Goal: Task Accomplishment & Management: Use online tool/utility

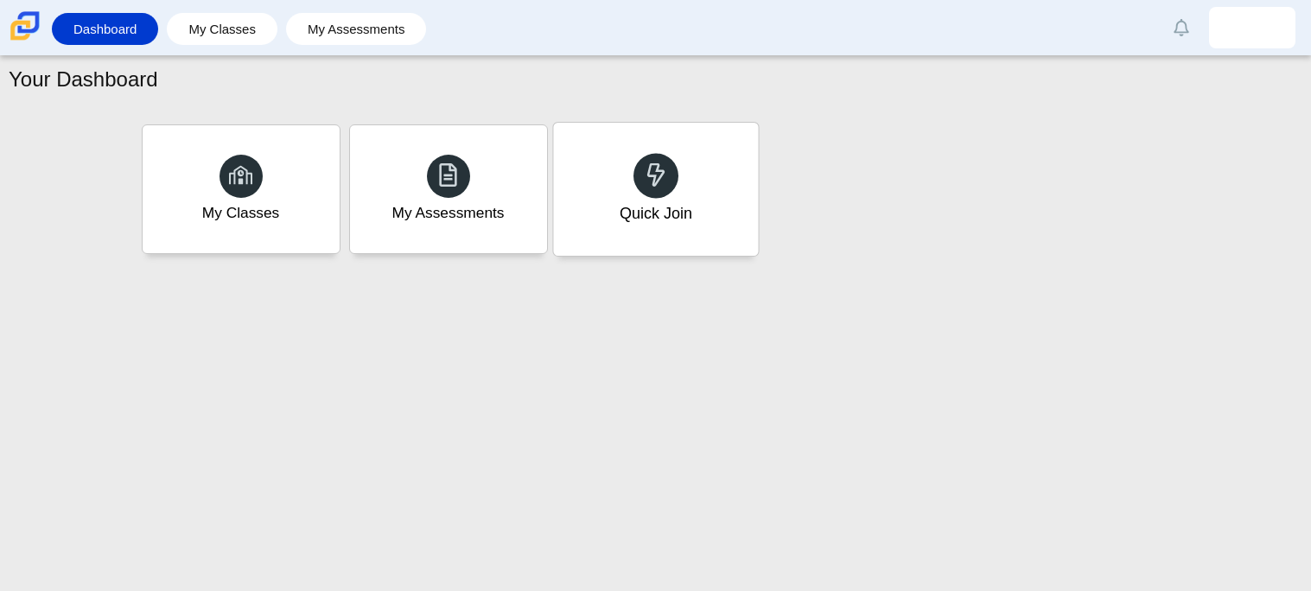
click at [662, 165] on icon at bounding box center [656, 174] width 24 height 24
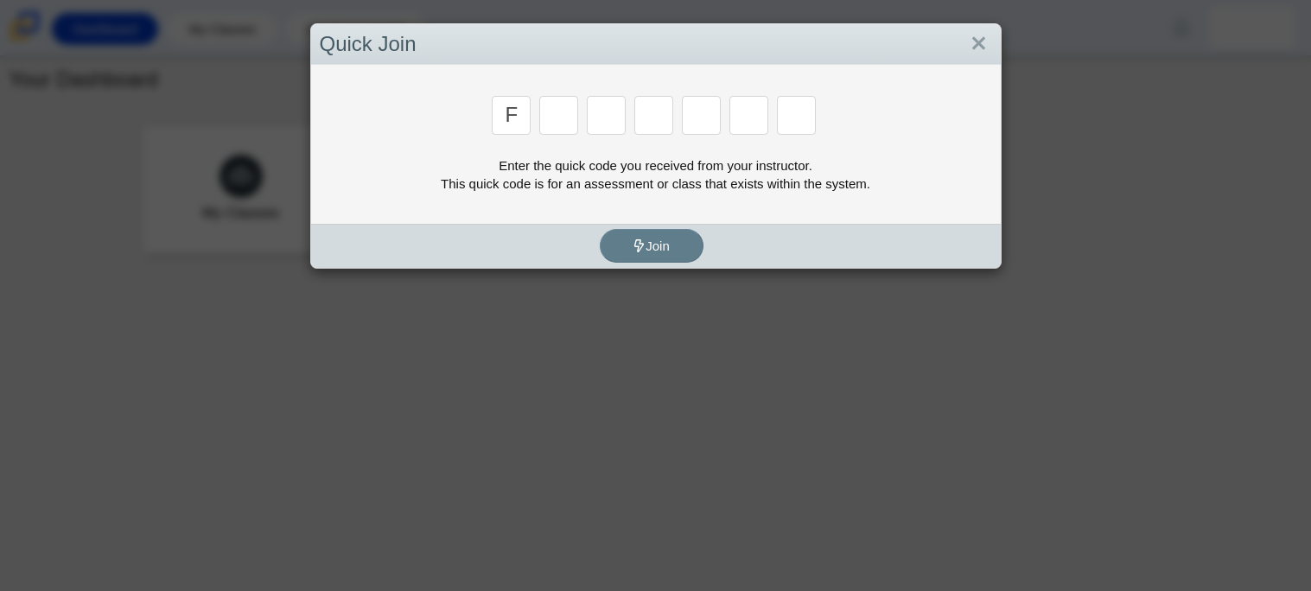
type input "f"
type input "7"
type input "m"
type input "c"
type input "h"
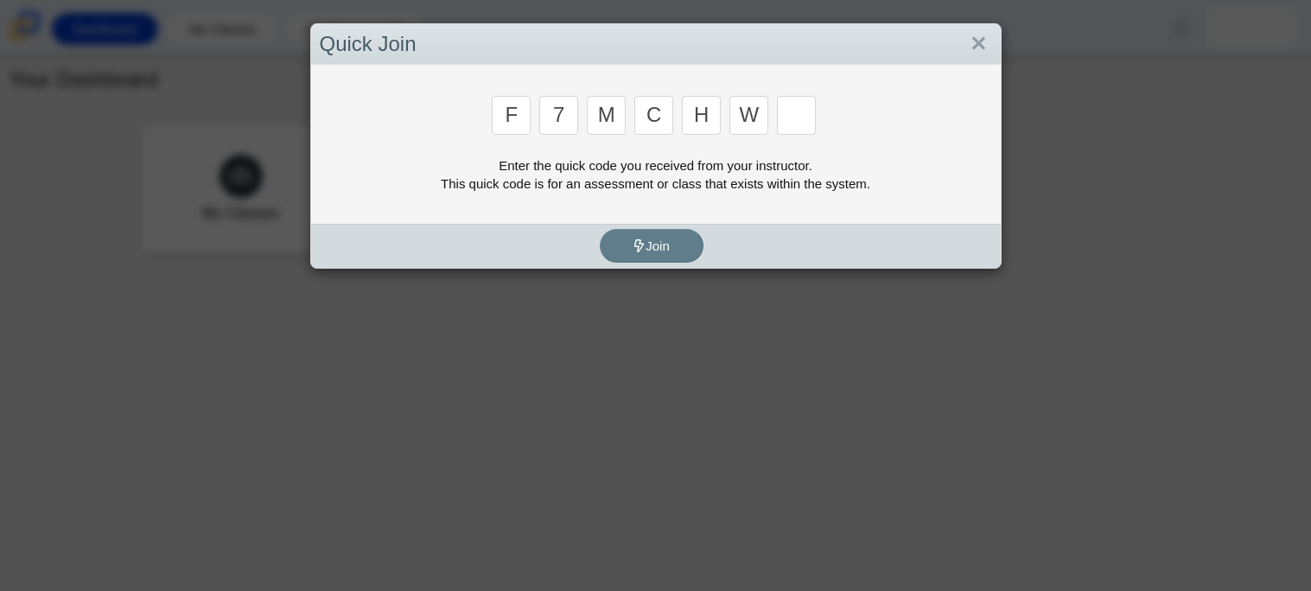
type input "w"
type input "k"
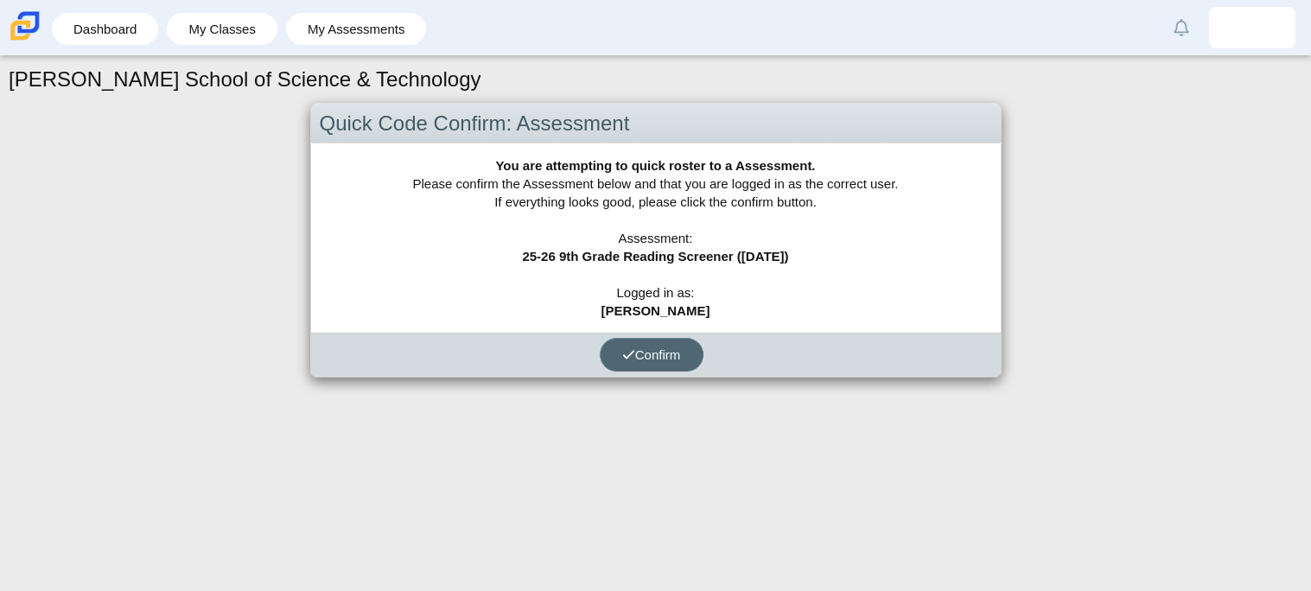
click at [636, 347] on span "Confirm" at bounding box center [651, 354] width 59 height 15
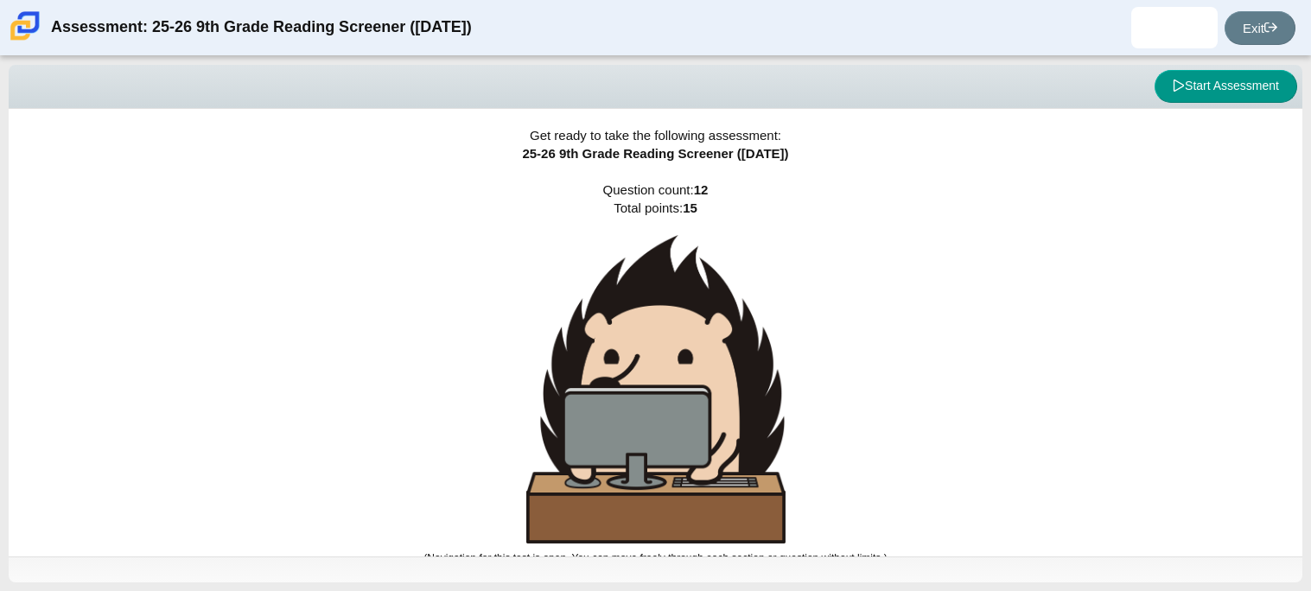
scroll to position [10, 0]
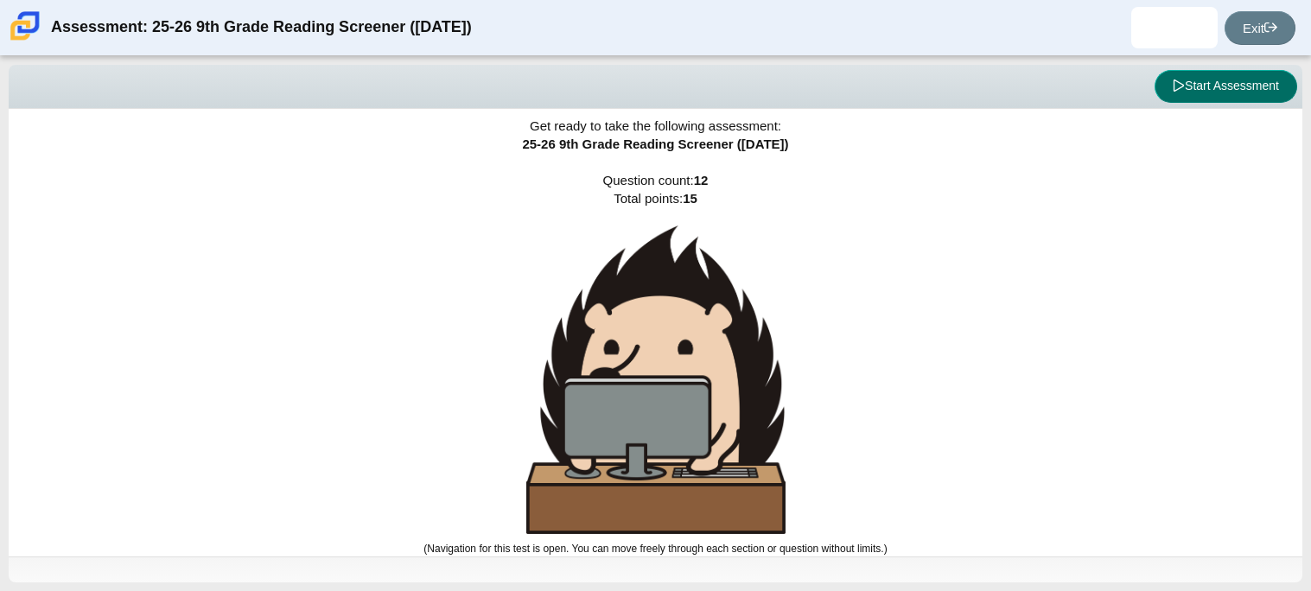
click at [1256, 88] on button "Start Assessment" at bounding box center [1225, 86] width 143 height 33
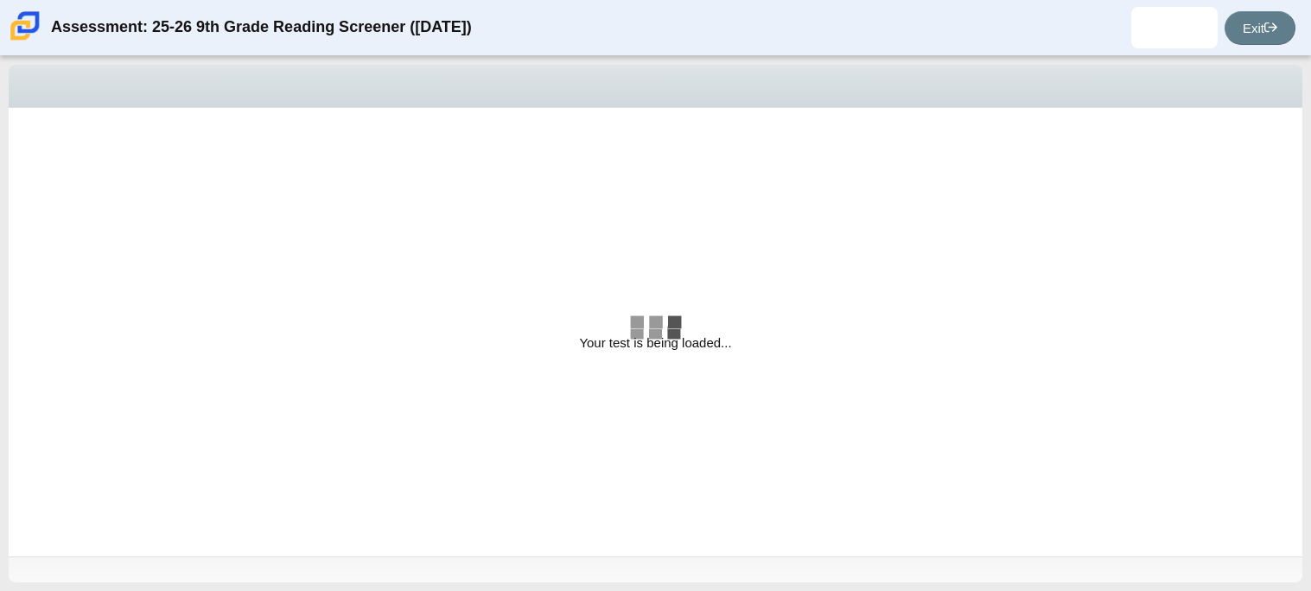
select select "ccc5b315-3c7c-471c-bf90-f22c8299c798"
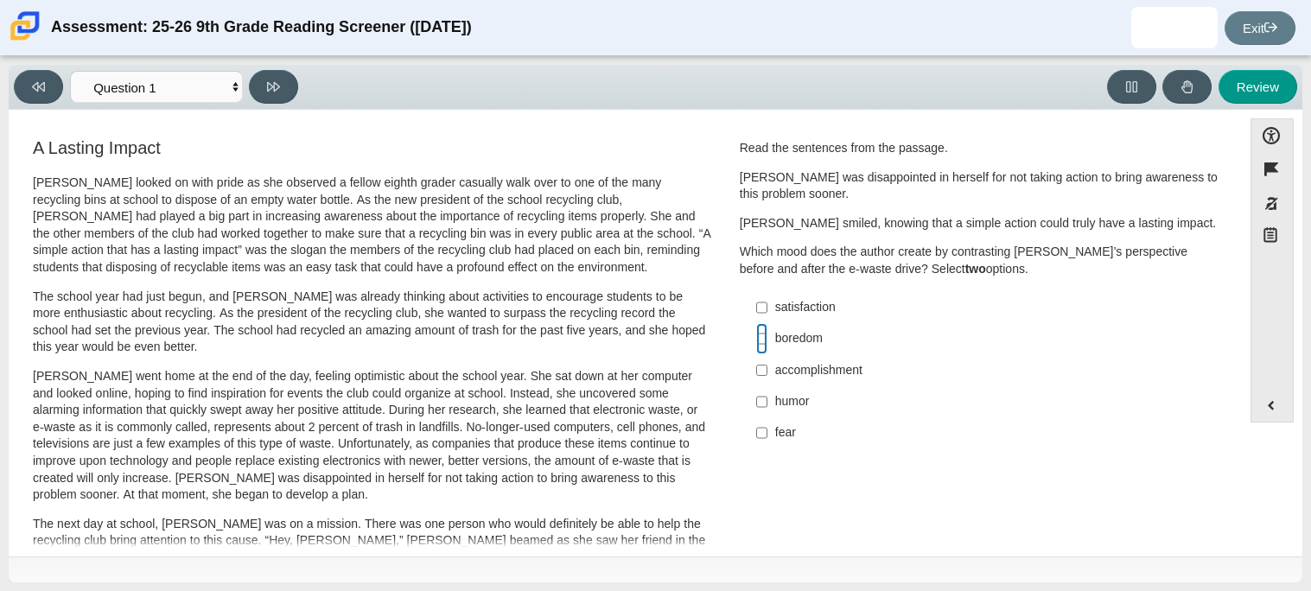
click at [756, 340] on input "boredom boredom" at bounding box center [761, 338] width 11 height 31
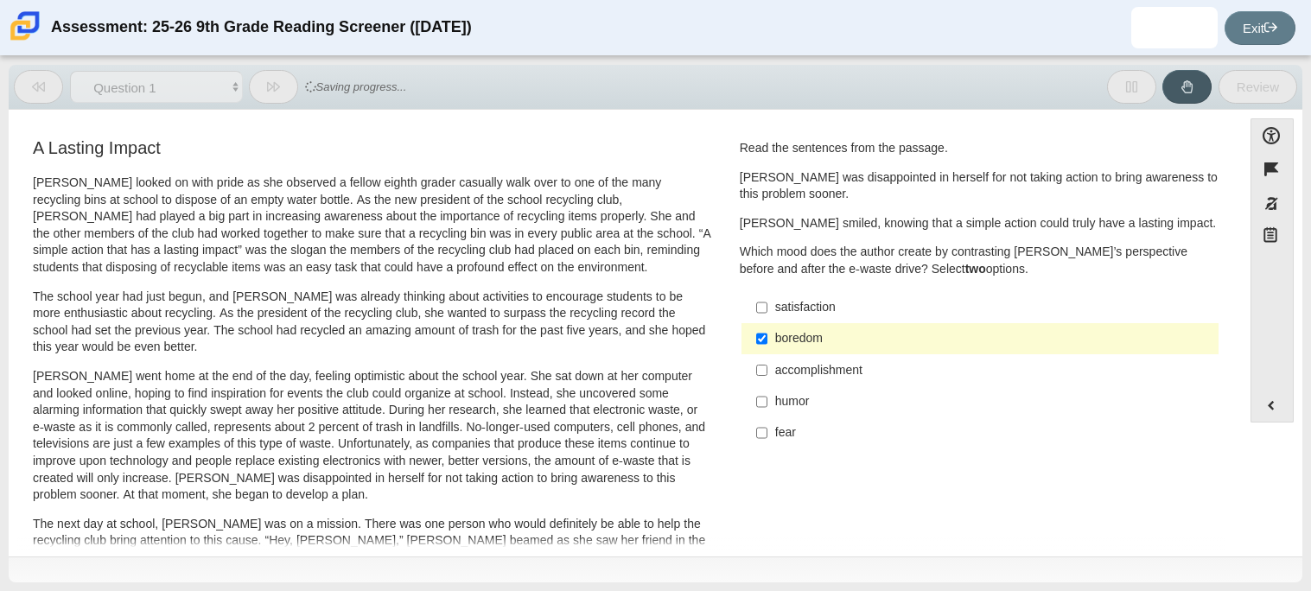
click at [181, 177] on p "Scarlett looked on with pride as she observed a fellow eighth grader casually w…" at bounding box center [372, 226] width 678 height 102
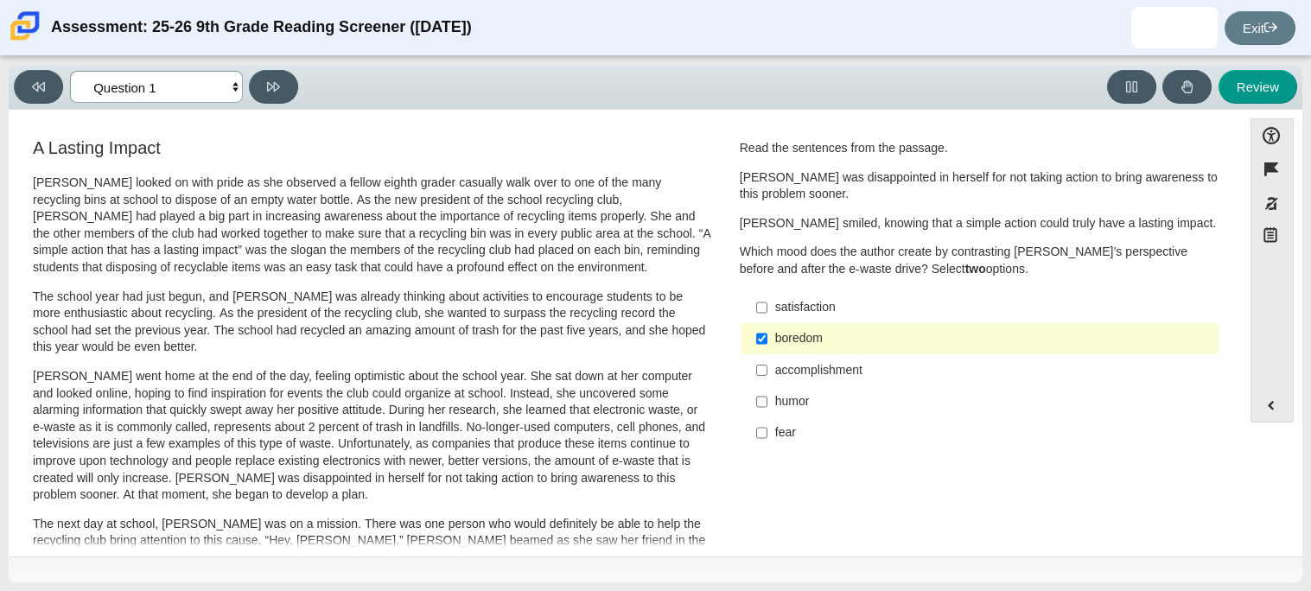
click at [202, 88] on select "Questions Question 1 Question 2 Question 3 Question 4 Question 5 Question 6 Que…" at bounding box center [156, 87] width 173 height 32
click at [783, 324] on label "boredom boredom" at bounding box center [981, 338] width 474 height 31
click at [767, 324] on input "boredom boredom" at bounding box center [761, 338] width 11 height 31
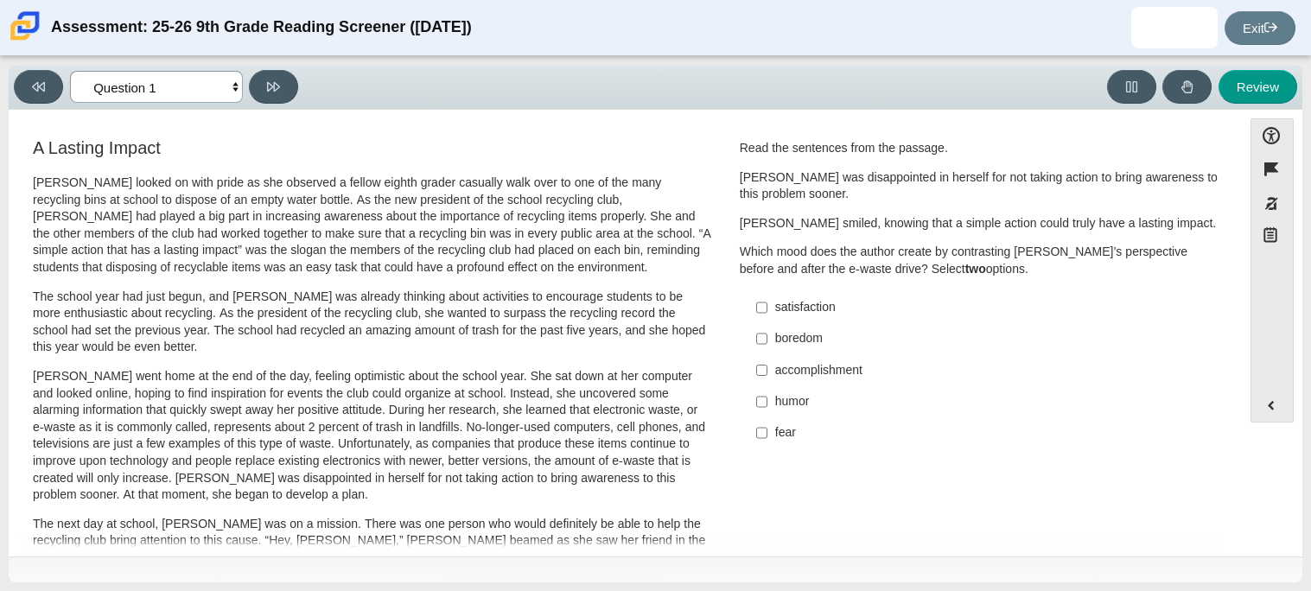
click at [152, 86] on select "Questions Question 1 Question 2 Question 3 Question 4 Question 5 Question 6 Que…" at bounding box center [156, 87] width 173 height 32
click at [991, 346] on div "boredom" at bounding box center [993, 338] width 436 height 17
click at [767, 346] on input "boredom boredom" at bounding box center [761, 338] width 11 height 31
checkbox input "true"
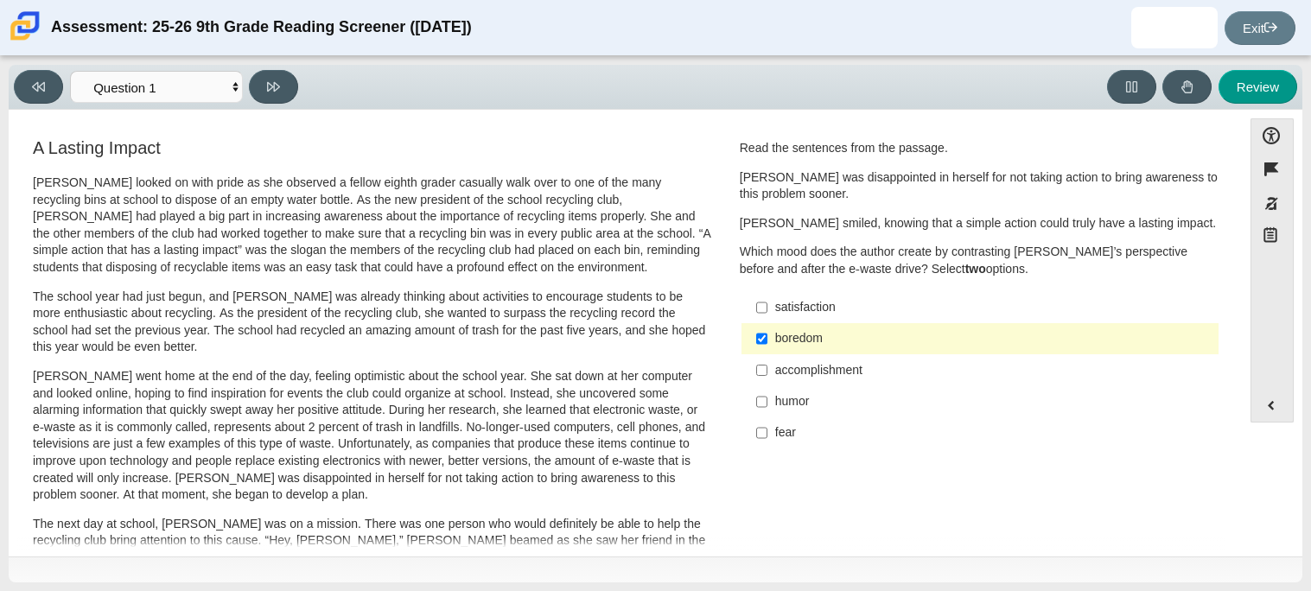
click at [934, 374] on div "accomplishment" at bounding box center [993, 370] width 436 height 17
click at [767, 374] on input "accomplishment accomplishment" at bounding box center [761, 369] width 11 height 31
checkbox input "true"
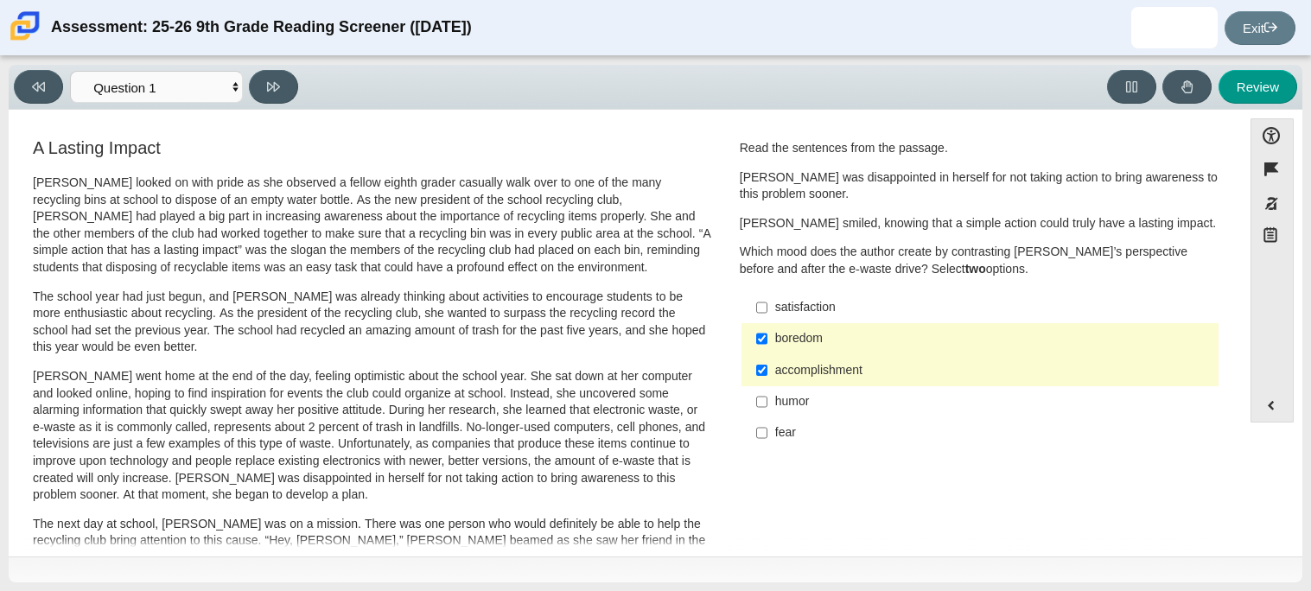
click at [798, 397] on div "humor" at bounding box center [993, 401] width 436 height 17
click at [767, 397] on input "humor humor" at bounding box center [761, 401] width 11 height 31
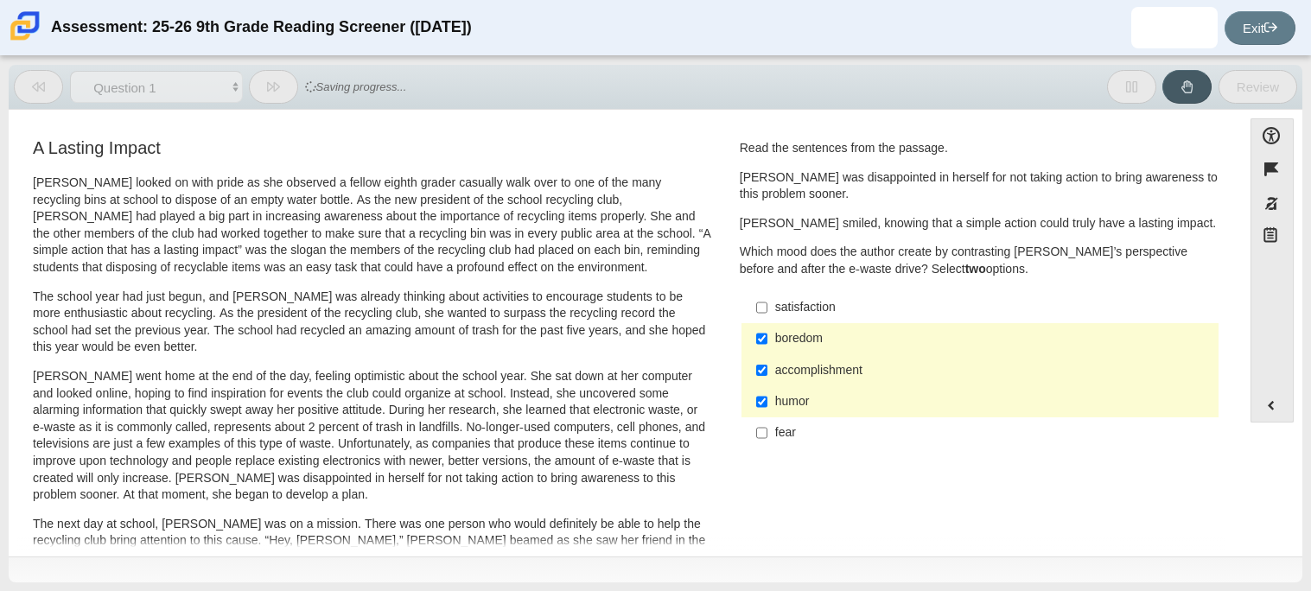
click at [798, 397] on div "humor" at bounding box center [993, 401] width 436 height 17
click at [767, 397] on input "humor humor" at bounding box center [761, 401] width 11 height 31
checkbox input "false"
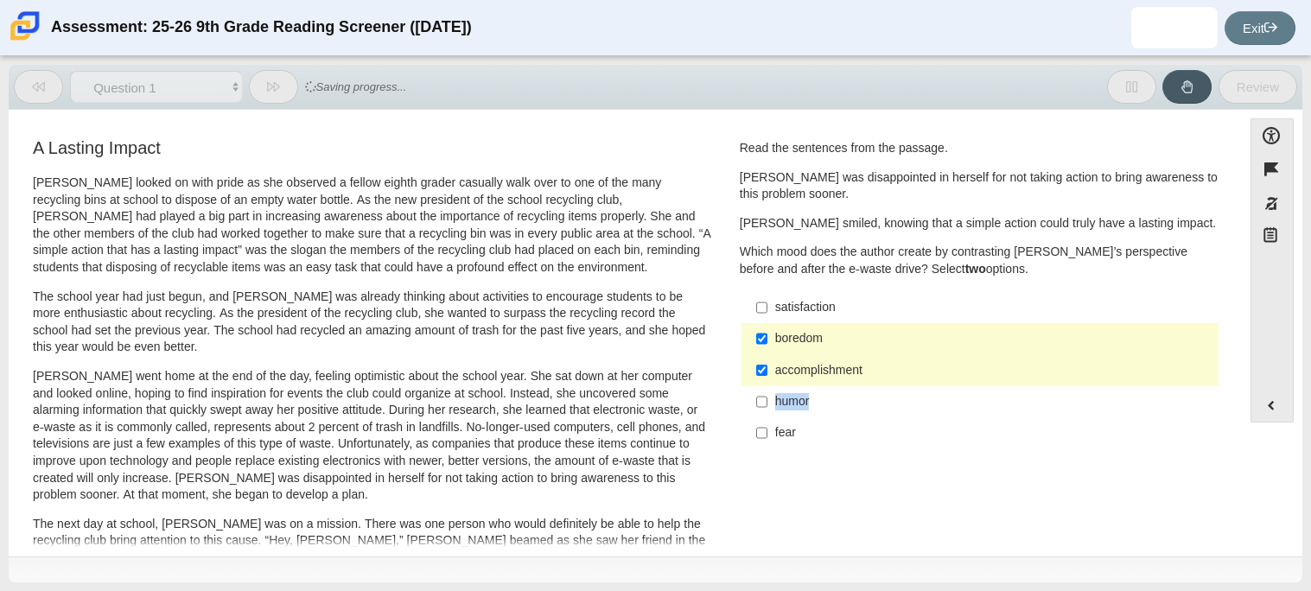
click at [814, 332] on div "boredom" at bounding box center [993, 338] width 436 height 17
click at [767, 332] on input "boredom boredom" at bounding box center [761, 338] width 11 height 31
checkbox input "false"
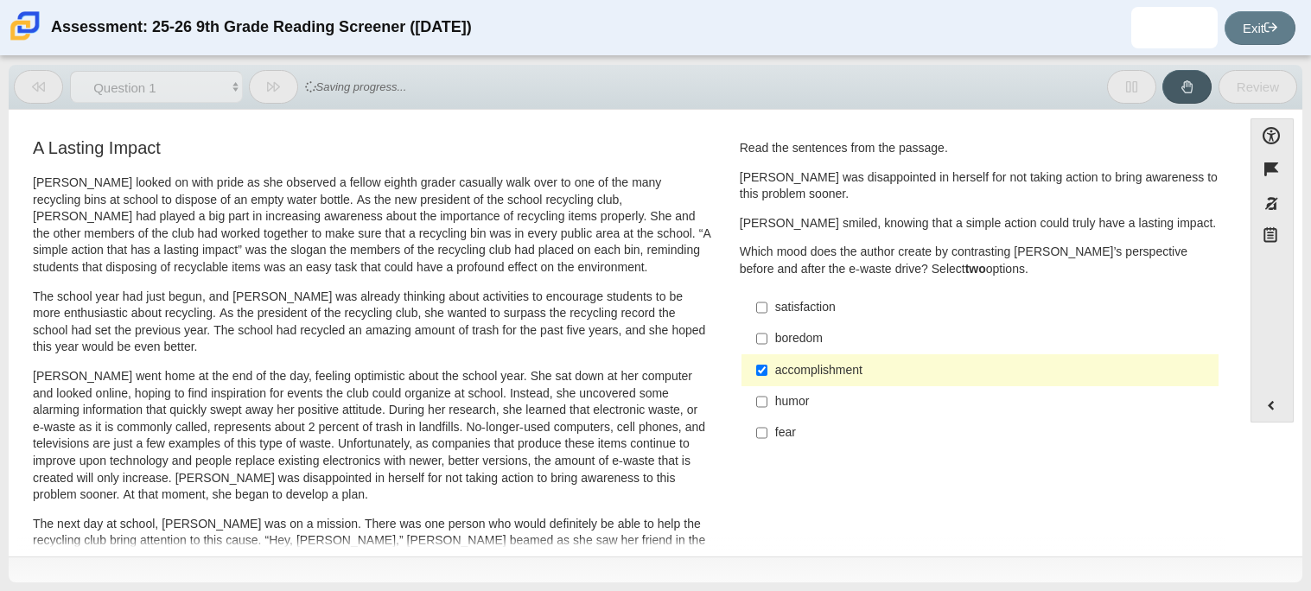
click at [812, 374] on div "accomplishment" at bounding box center [993, 370] width 436 height 17
click at [767, 374] on input "accomplishment accomplishment" at bounding box center [761, 369] width 11 height 31
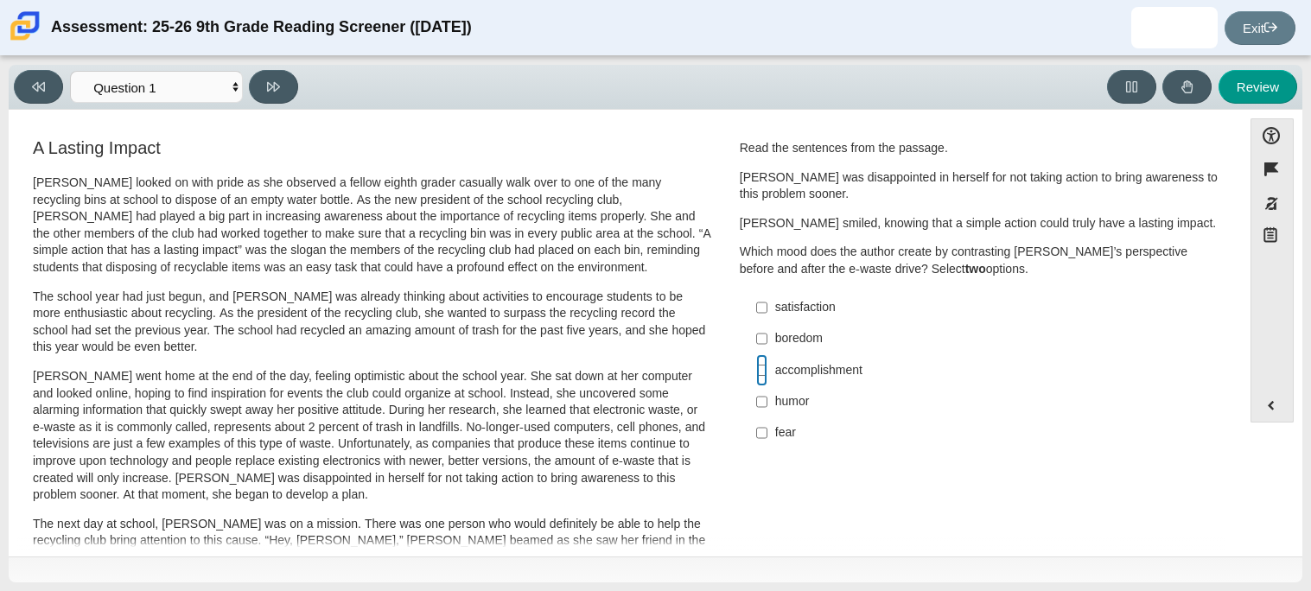
click at [760, 373] on input "accomplishment accomplishment" at bounding box center [761, 369] width 11 height 31
checkbox input "true"
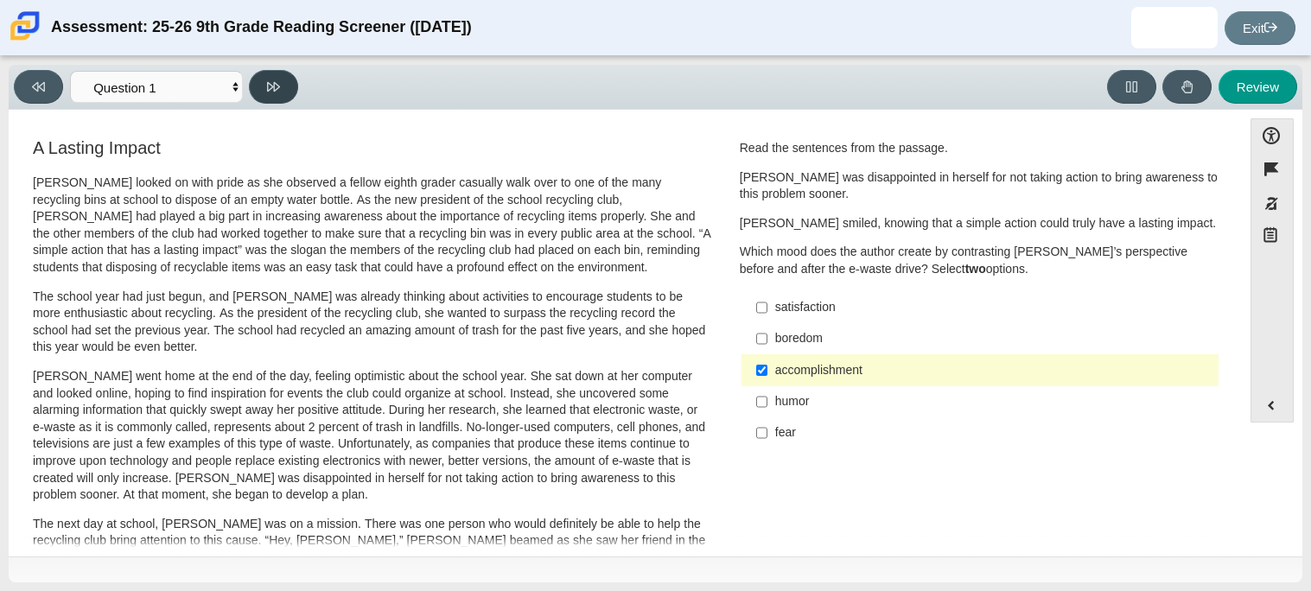
click at [263, 99] on button at bounding box center [273, 87] width 49 height 34
select select "0ff64528-ffd7-428d-b192-babfaadd44e8"
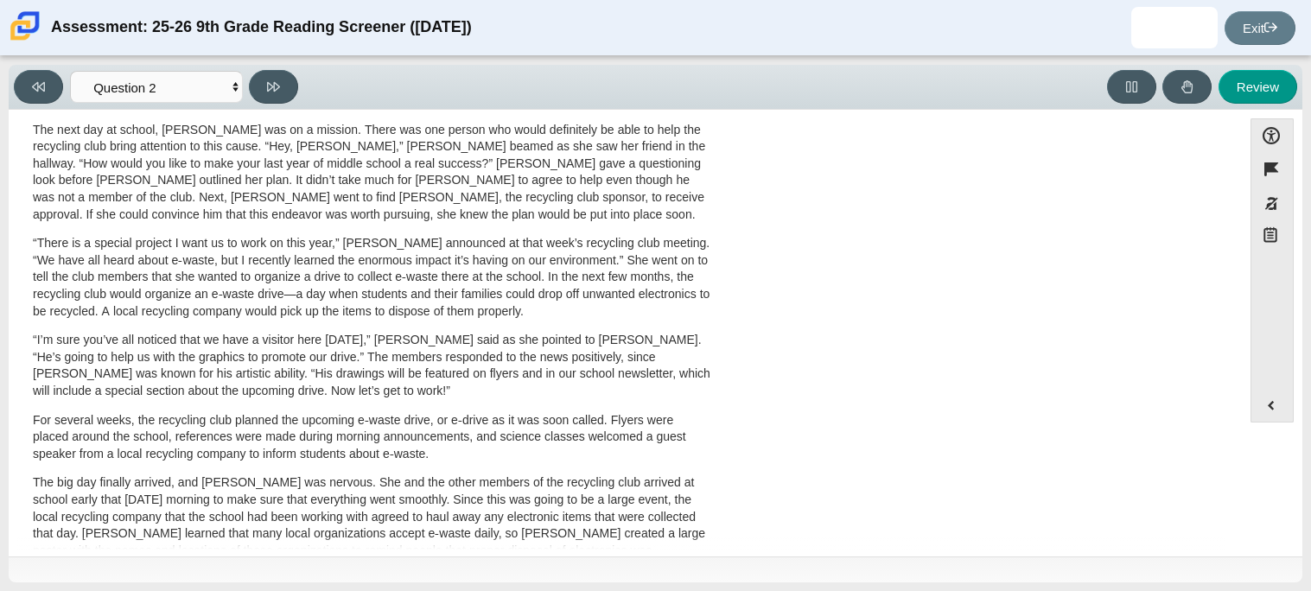
scroll to position [556, 0]
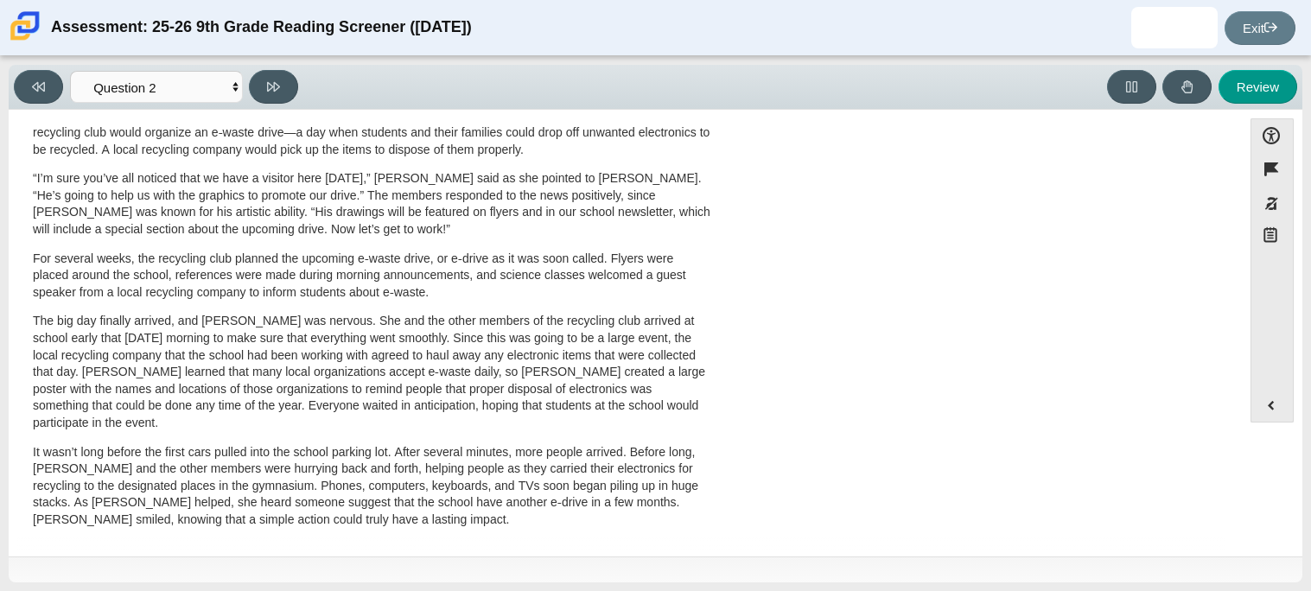
click at [163, 133] on p "“There is a special project I want us to work on this year,” Scarlett announced…" at bounding box center [372, 115] width 678 height 85
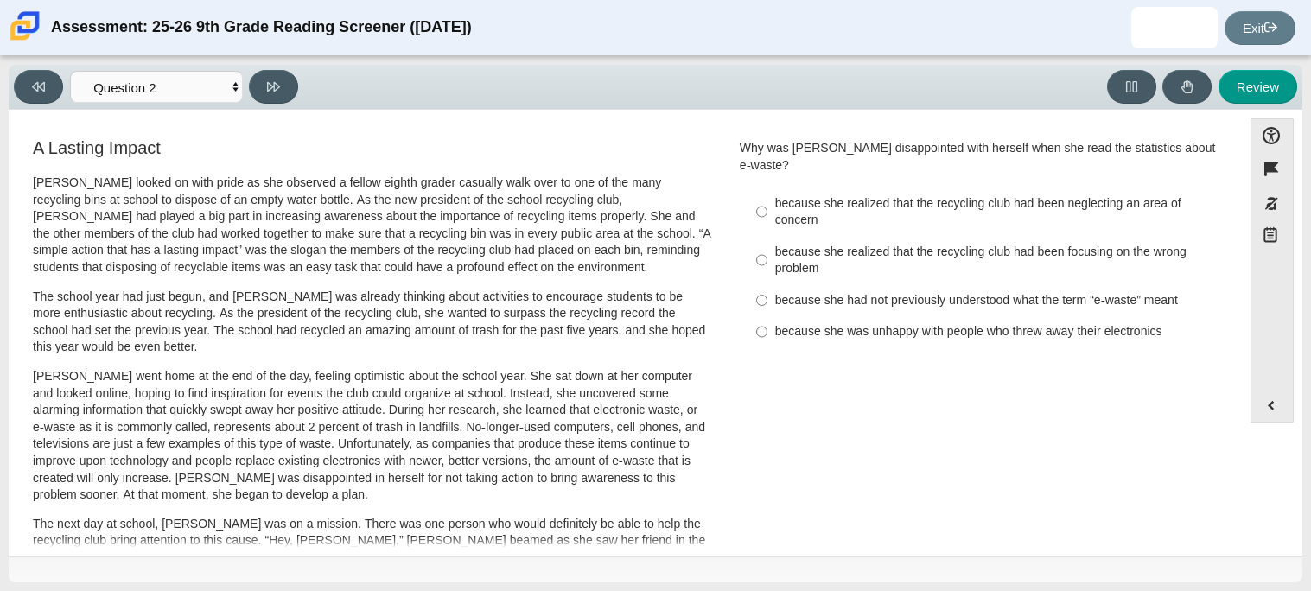
click at [768, 236] on label "because she realized that the recycling club had been focusing on the wrong pro…" at bounding box center [981, 260] width 474 height 48
click at [767, 236] on input "because she realized that the recycling club had been focusing on the wrong pro…" at bounding box center [761, 260] width 11 height 48
radio input "true"
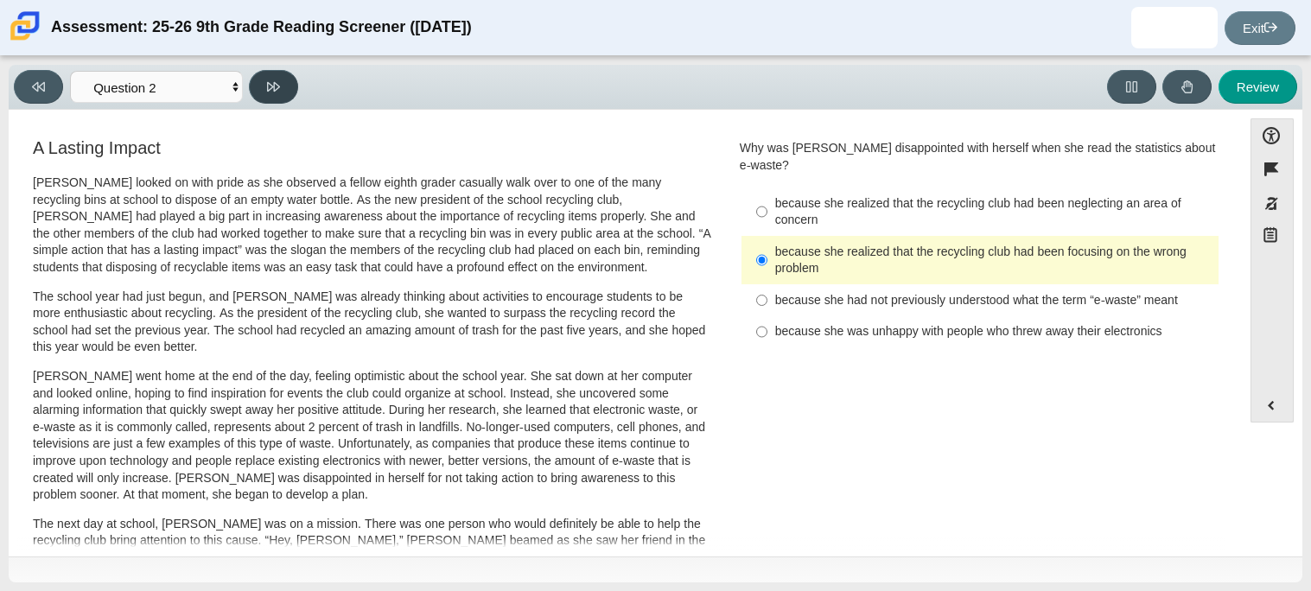
click at [277, 84] on icon at bounding box center [273, 87] width 13 height 10
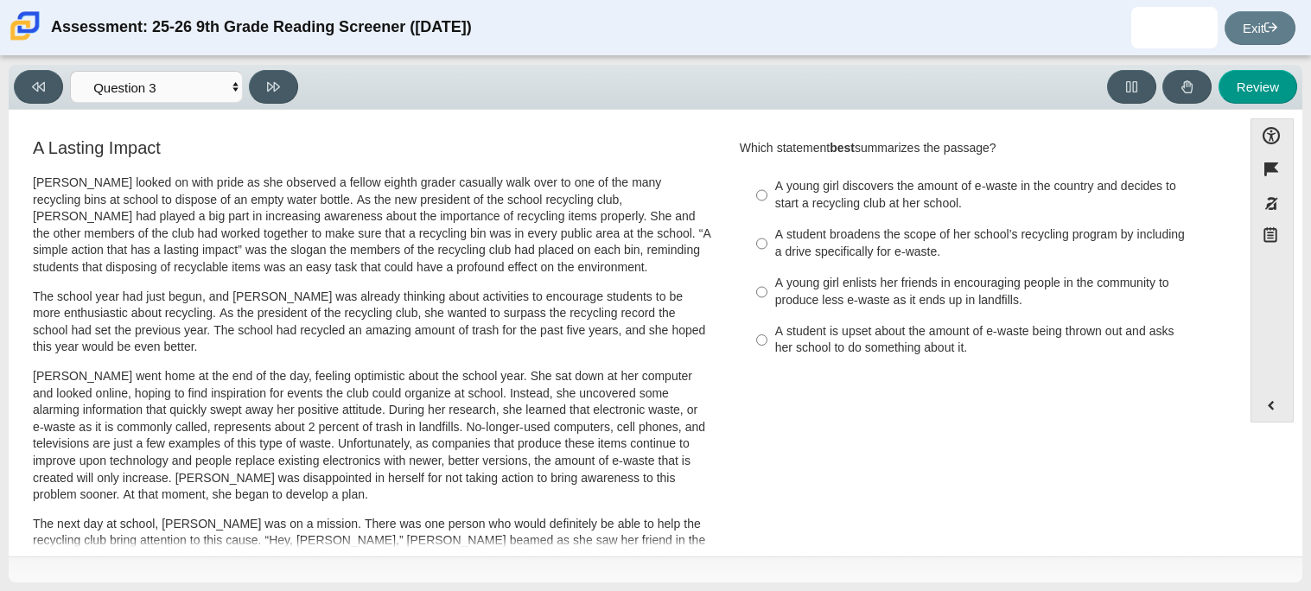
click at [414, 235] on p "Scarlett looked on with pride as she observed a fellow eighth grader casually w…" at bounding box center [372, 226] width 678 height 102
click at [45, 95] on button at bounding box center [38, 87] width 49 height 34
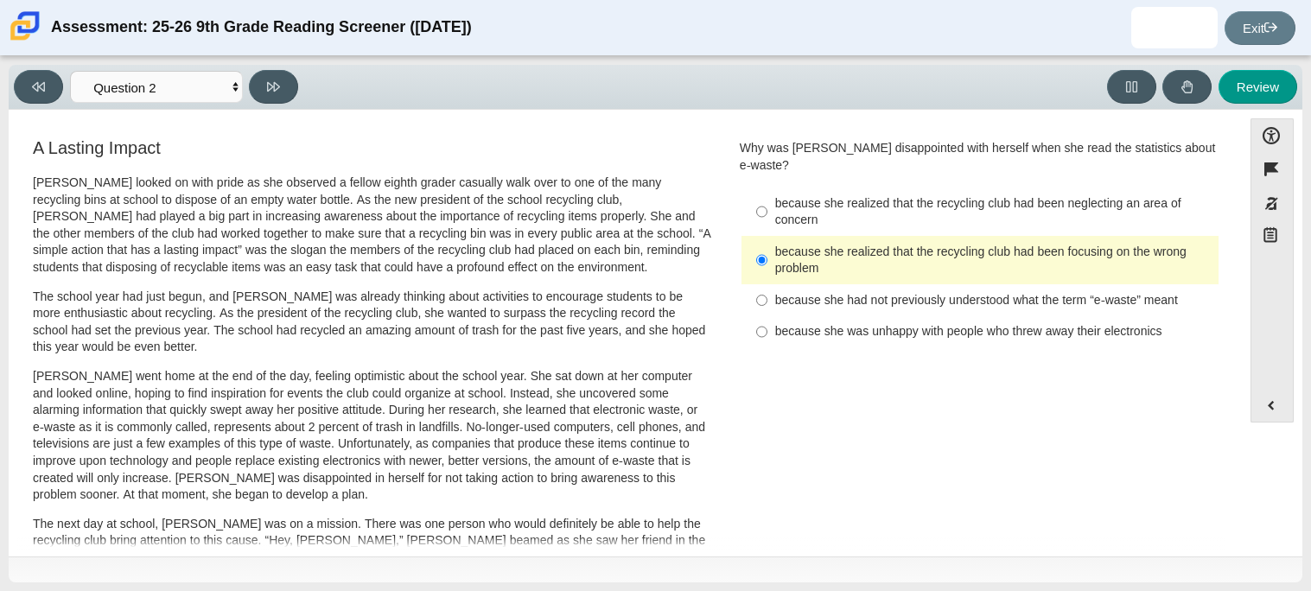
click at [775, 244] on div "because she realized that the recycling club had been focusing on the wrong pro…" at bounding box center [993, 261] width 436 height 34
click at [767, 240] on input "because she realized that the recycling club had been focusing on the wrong pro…" at bounding box center [761, 260] width 11 height 48
click at [286, 81] on button at bounding box center [273, 87] width 49 height 34
select select "7ce3d843-6974-4858-901c-1ff39630e843"
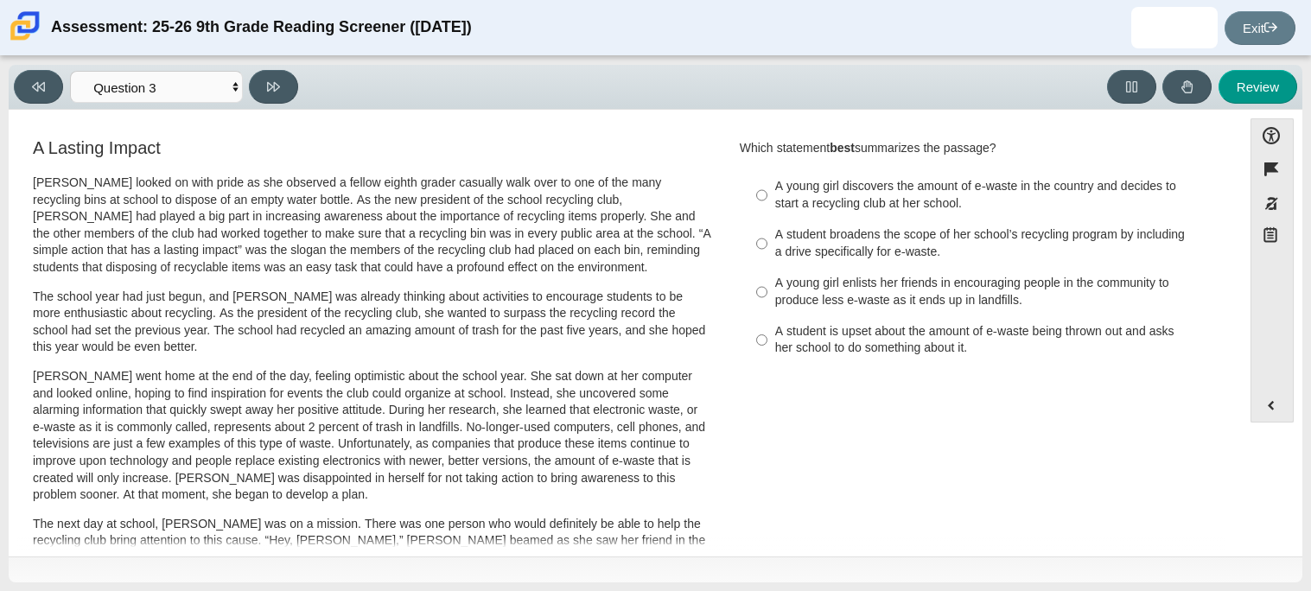
click at [887, 323] on div "A student is upset about the amount of e-waste being thrown out and asks her sc…" at bounding box center [993, 340] width 436 height 34
click at [767, 322] on input "A student is upset about the amount of e-waste being thrown out and asks her sc…" at bounding box center [761, 340] width 11 height 48
radio input "true"
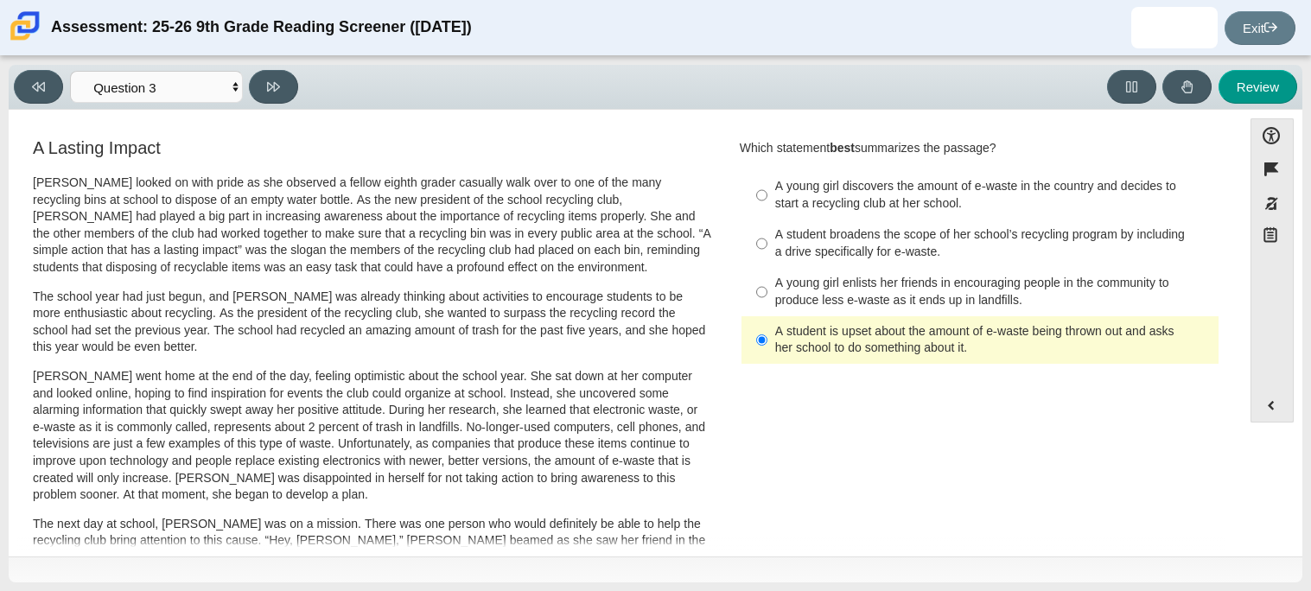
click at [775, 278] on div "A young girl enlists her friends in encouraging people in the community to prod…" at bounding box center [993, 292] width 436 height 34
click at [767, 278] on input "A young girl enlists her friends in encouraging people in the community to prod…" at bounding box center [761, 292] width 11 height 48
radio input "true"
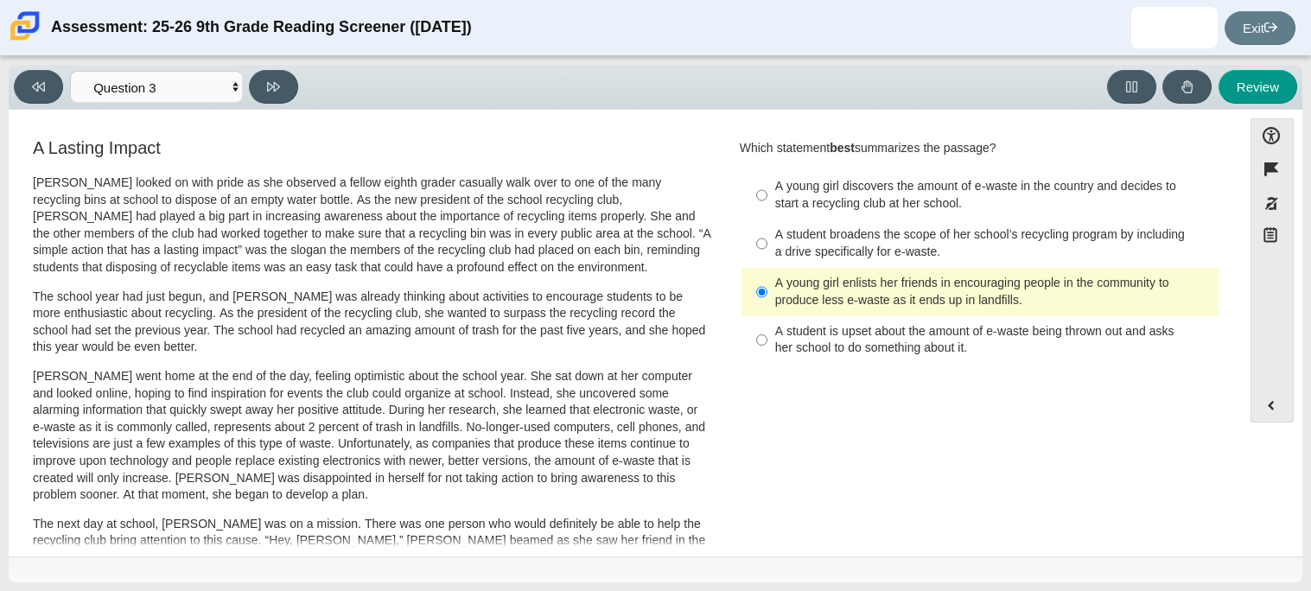
click at [299, 96] on div "Viewing Question 3 of 12 in Pacing Mode Questions Question 1 Question 2 Questio…" at bounding box center [159, 87] width 291 height 34
click at [273, 81] on icon at bounding box center [273, 86] width 13 height 13
select select "ca9ea0f1-49c5-4bd1-83b0-472c18652b42"
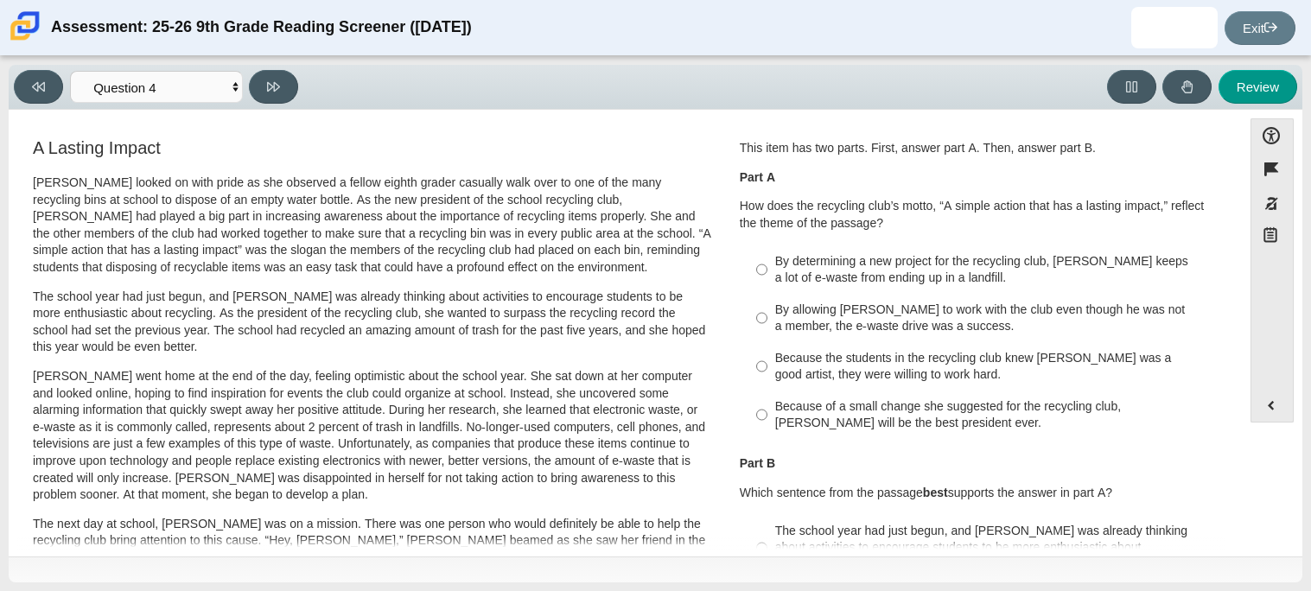
click at [692, 113] on div "Accessibility options Close Color scheme Font size Zoom Change the background a…" at bounding box center [656, 333] width 1294 height 447
click at [1001, 390] on label "Because the students in the recycling club knew Juan Carlos was a good artist, …" at bounding box center [981, 366] width 474 height 48
click at [767, 390] on input "Because the students in the recycling club knew Juan Carlos was a good artist, …" at bounding box center [761, 366] width 11 height 48
radio input "true"
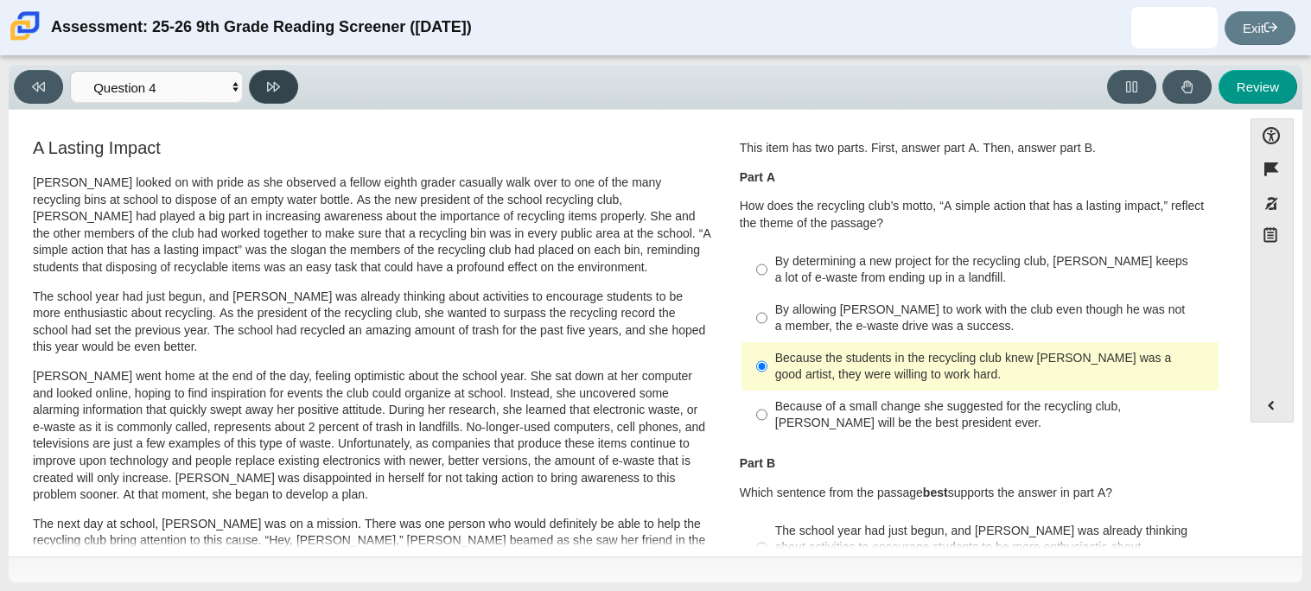
click at [277, 70] on button at bounding box center [273, 87] width 49 height 34
select select "e41f1a79-e29f-4095-8030-a53364015bed"
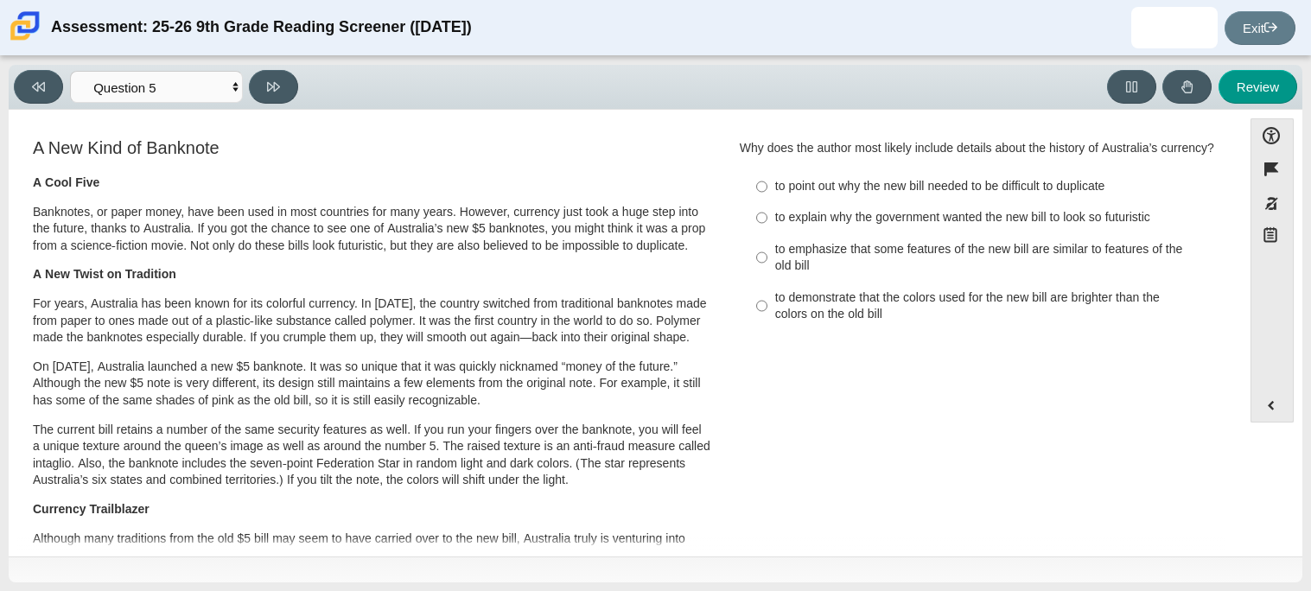
click at [836, 279] on label "to emphasize that some features of the new bill are similar to features of the …" at bounding box center [981, 257] width 474 height 48
click at [767, 279] on input "to emphasize that some features of the new bill are similar to features of the …" at bounding box center [761, 257] width 11 height 48
radio input "true"
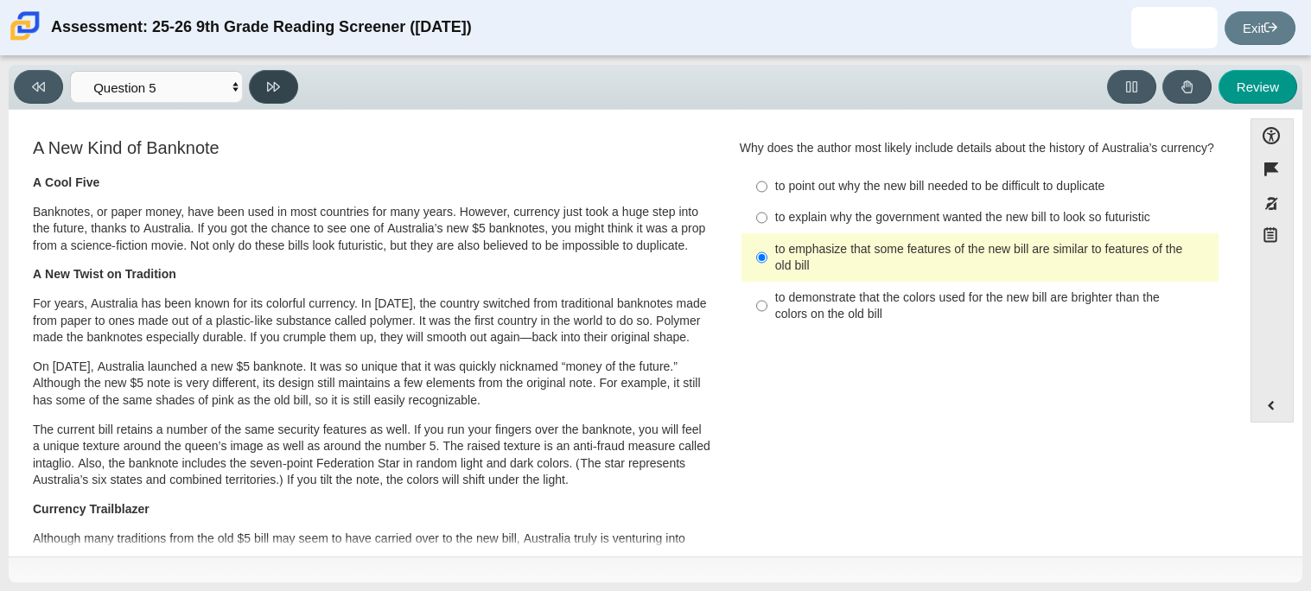
click at [270, 82] on icon at bounding box center [273, 87] width 13 height 10
select select "69146e31-7b3d-4a3e-9ce6-f30c24342ae0"
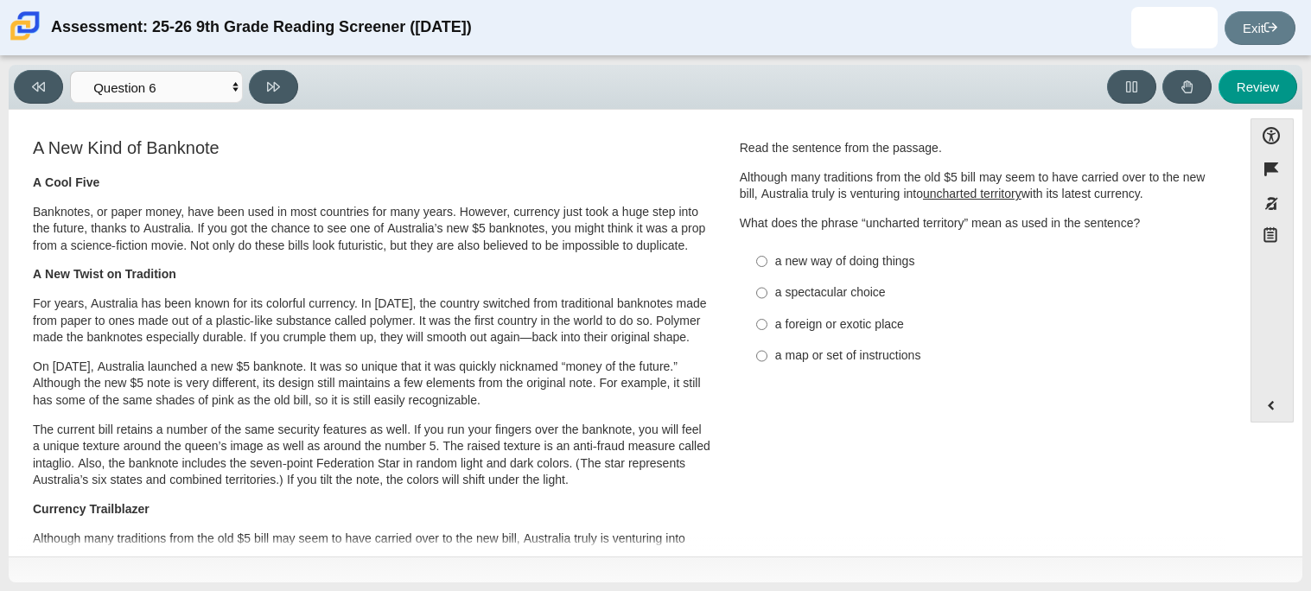
click at [791, 316] on div "a foreign or exotic place" at bounding box center [993, 324] width 436 height 17
click at [767, 316] on input "a foreign or exotic place a foreign or exotic place" at bounding box center [761, 323] width 11 height 31
radio input "true"
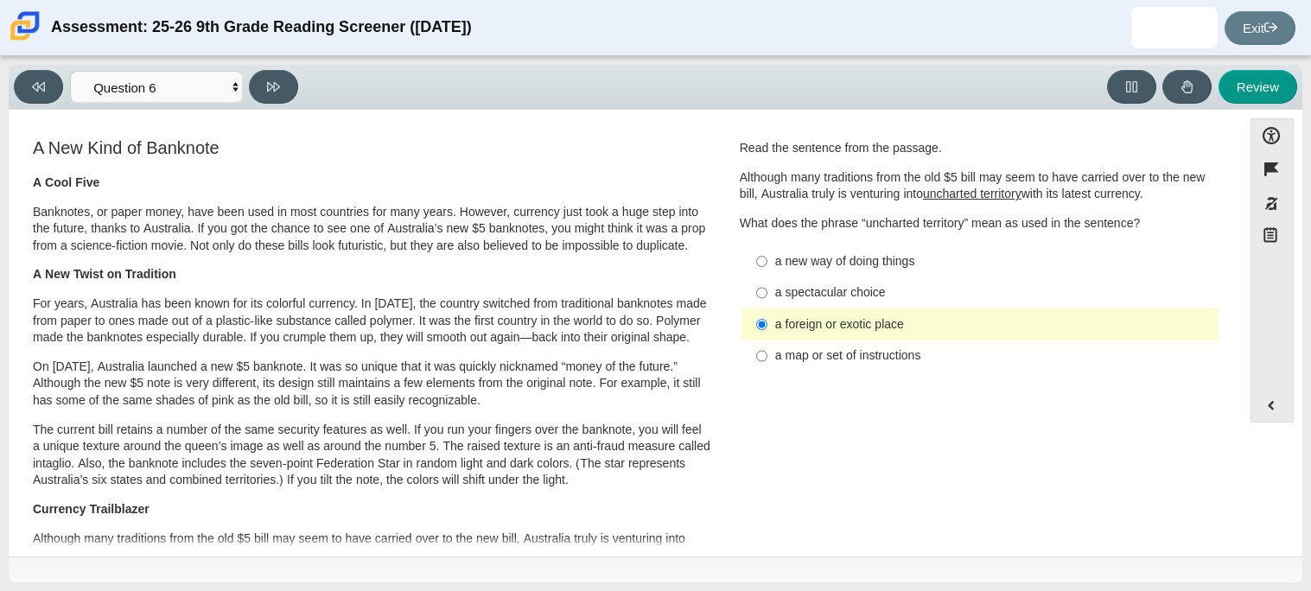
click at [297, 71] on div "Viewing Question 6 of 12 in Pacing Mode Questions Question 1 Question 2 Questio…" at bounding box center [159, 87] width 291 height 34
click at [282, 85] on button at bounding box center [273, 87] width 49 height 34
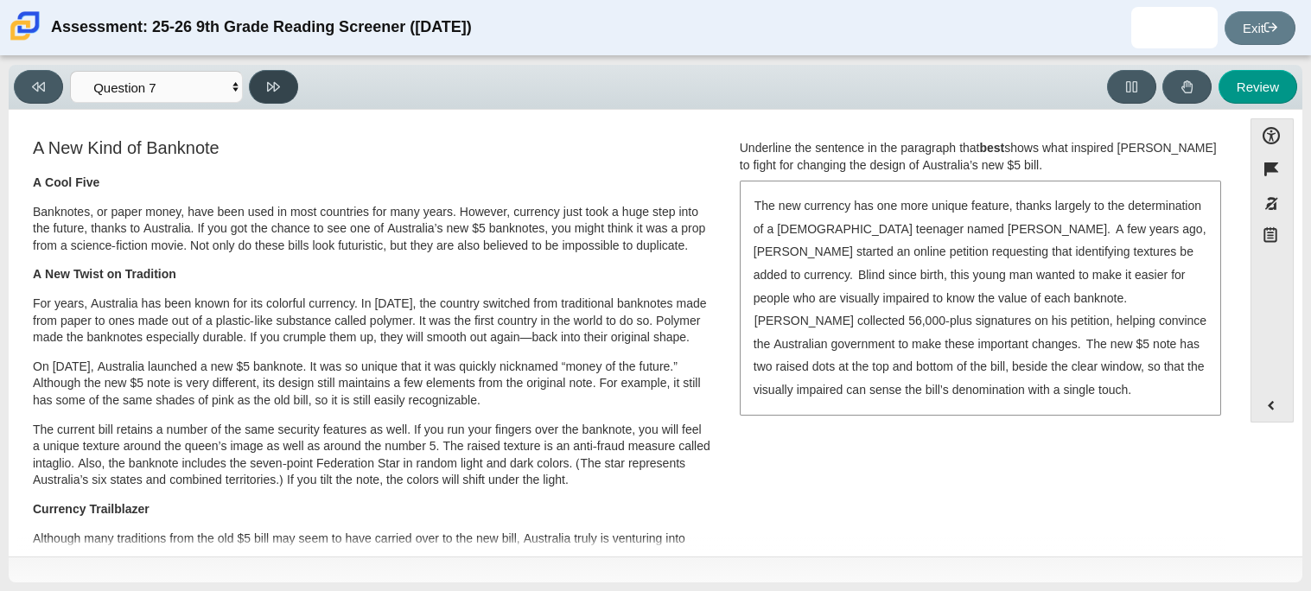
click at [282, 85] on button at bounding box center [273, 87] width 49 height 34
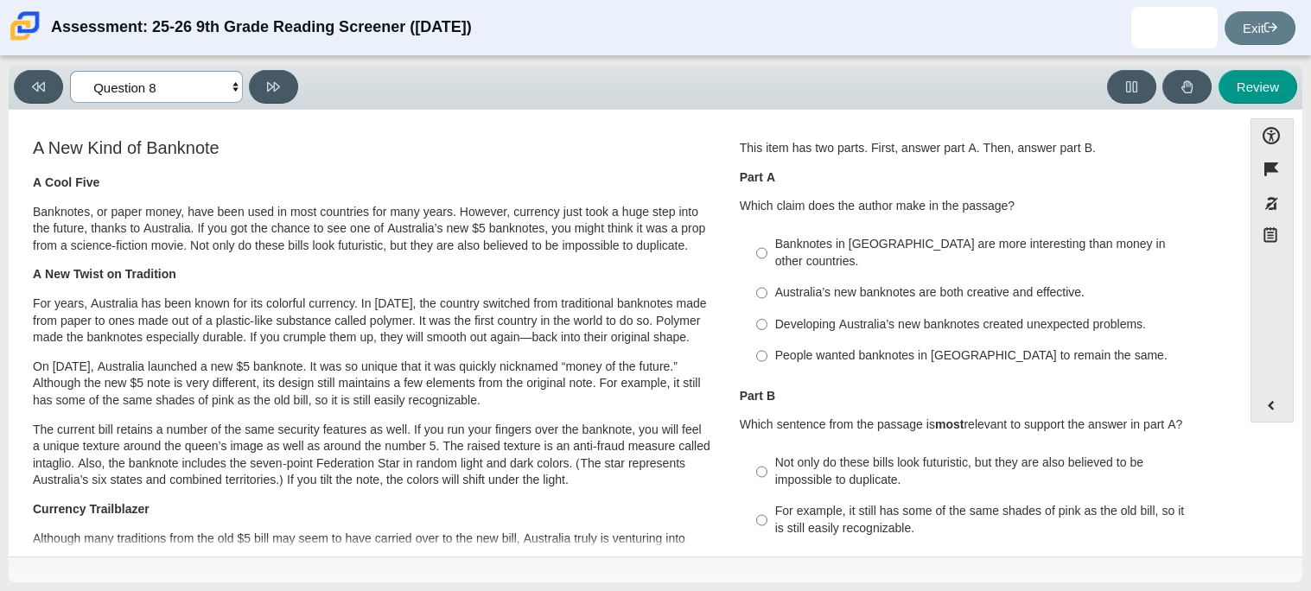
click at [140, 86] on select "Questions Question 1 Question 2 Question 3 Question 4 Question 5 Question 6 Que…" at bounding box center [156, 87] width 173 height 32
click at [70, 71] on select "Questions Question 1 Question 2 Question 3 Question 4 Question 5 Question 6 Que…" at bounding box center [156, 87] width 173 height 32
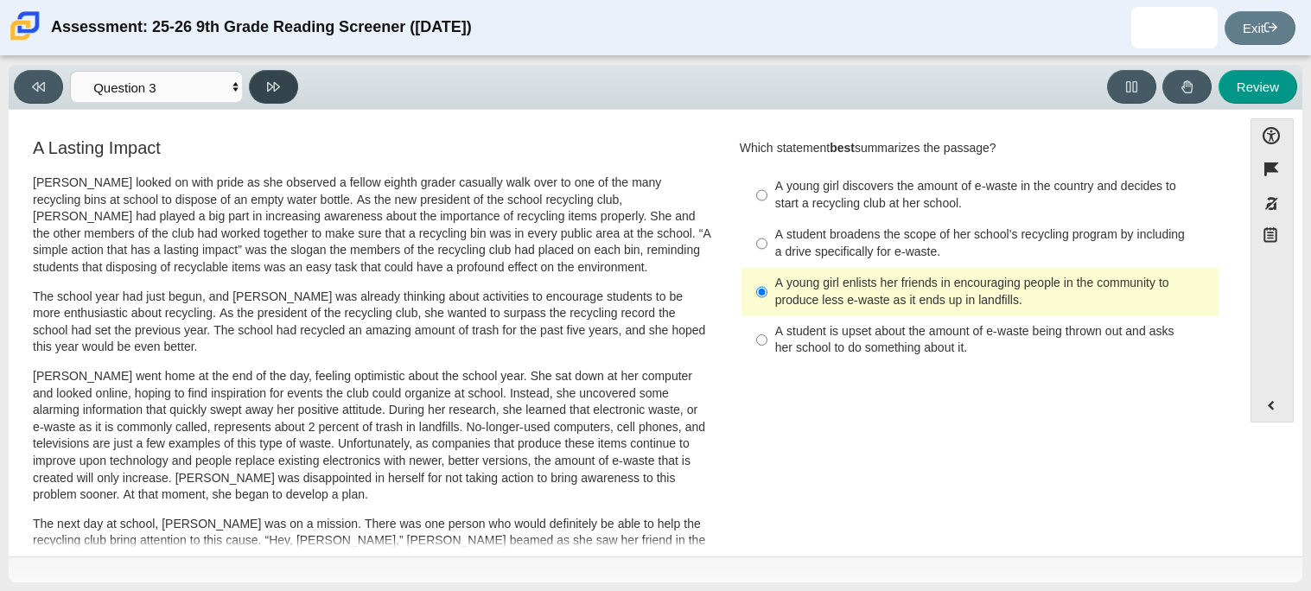
click at [264, 99] on button at bounding box center [273, 87] width 49 height 34
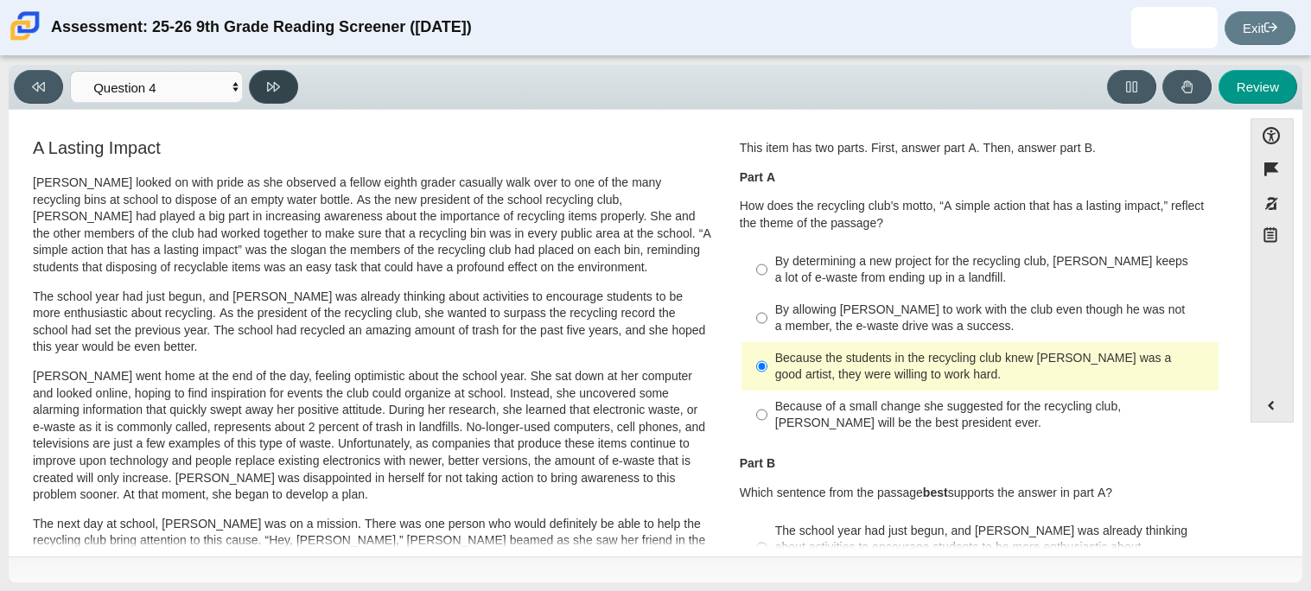
click at [264, 99] on button at bounding box center [273, 87] width 49 height 34
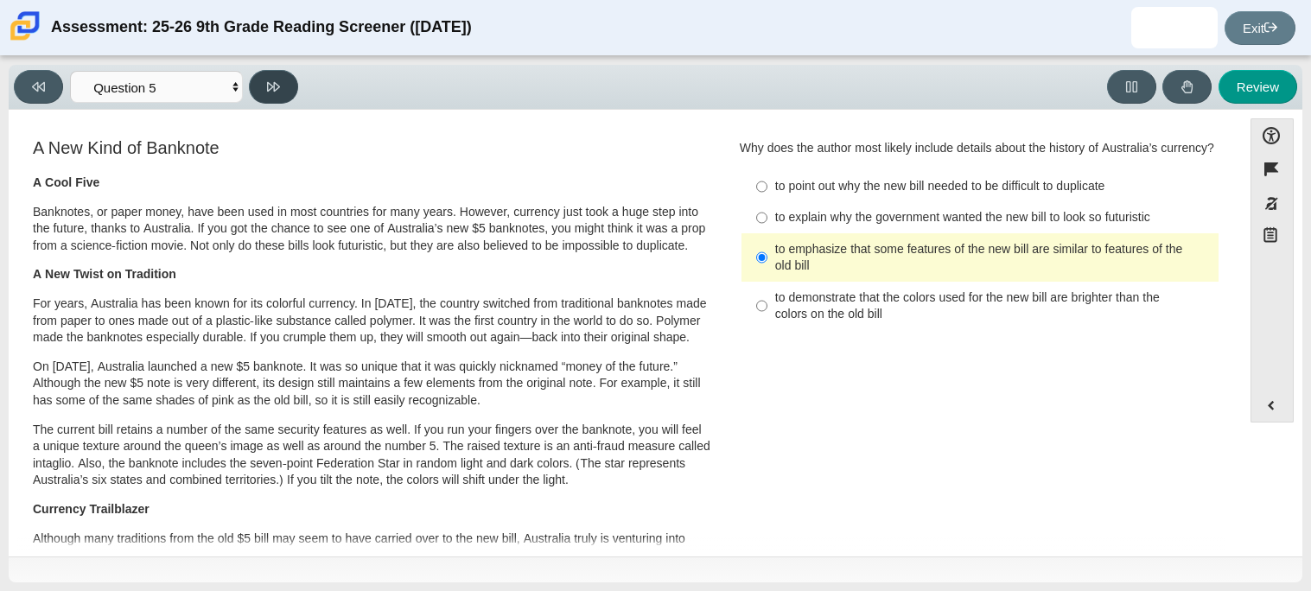
click at [264, 99] on button at bounding box center [273, 87] width 49 height 34
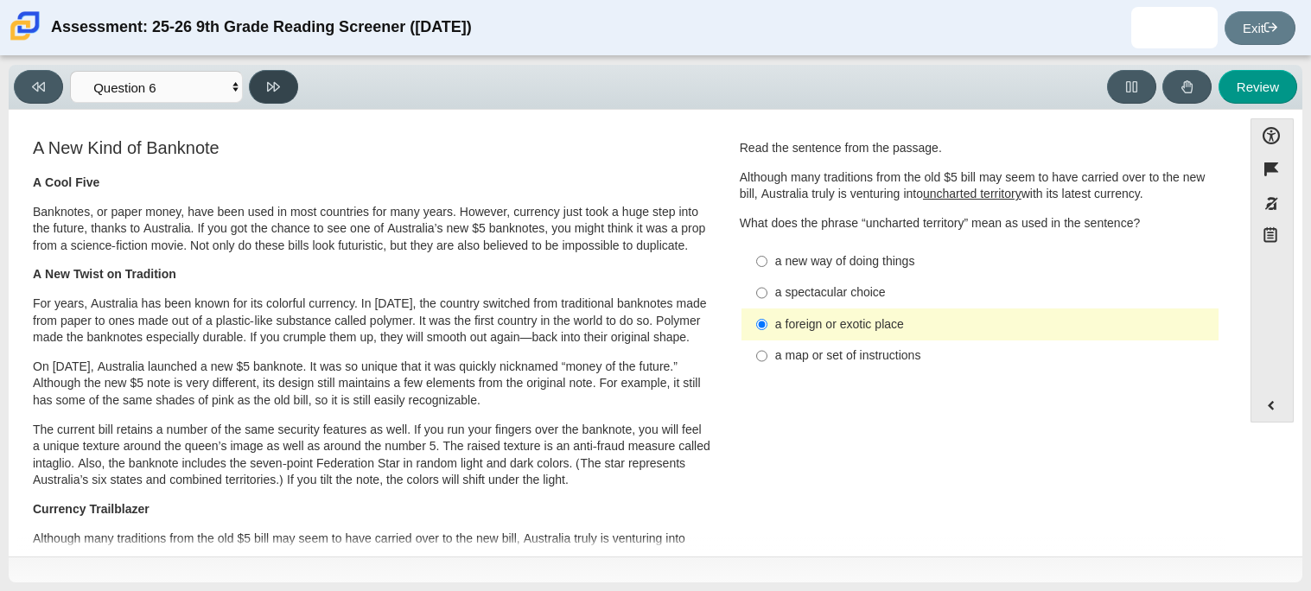
click at [266, 99] on button at bounding box center [273, 87] width 49 height 34
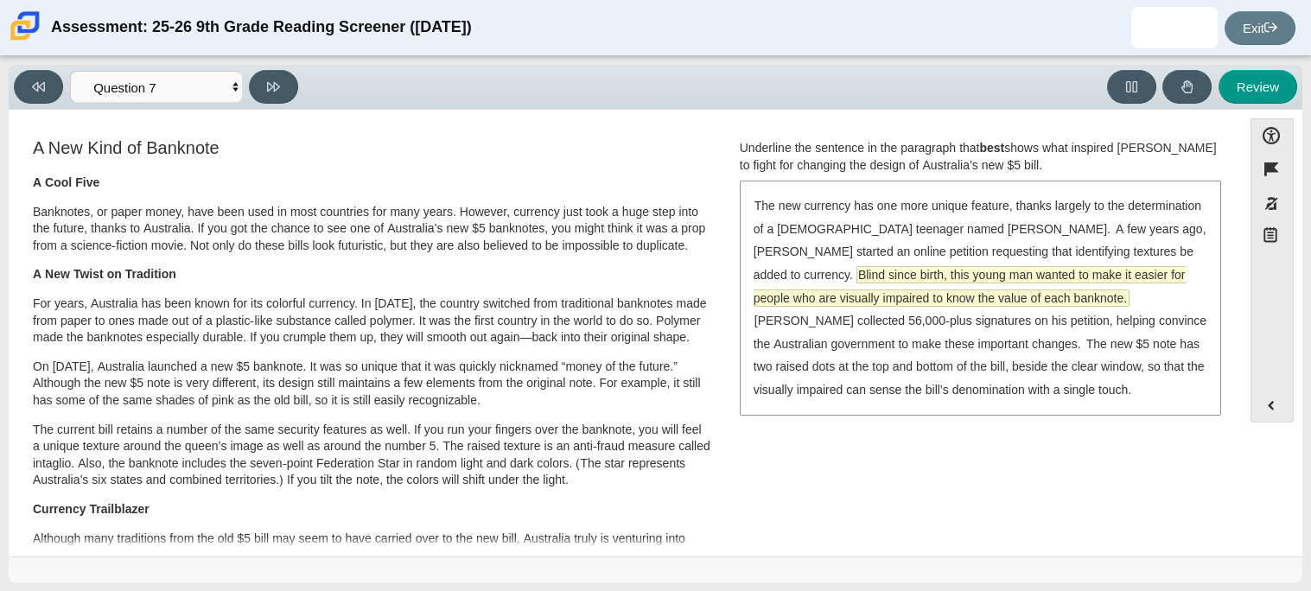
click at [829, 294] on span "Blind since birth, this young man wanted to make it easier for people who are v…" at bounding box center [970, 286] width 432 height 39
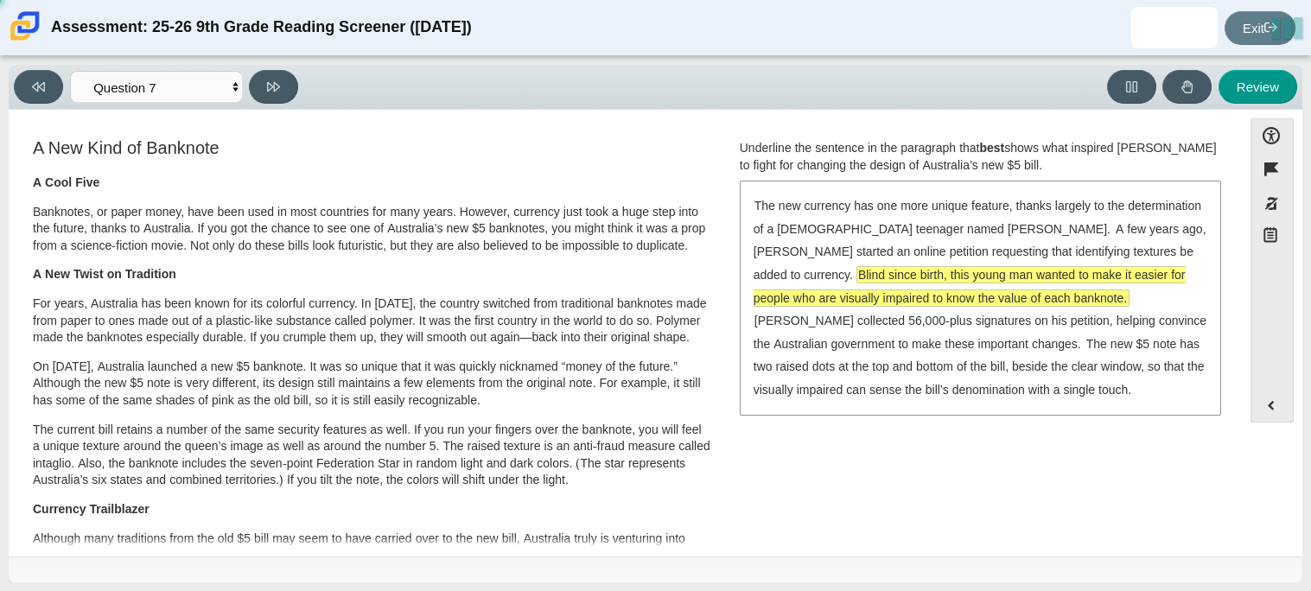
click at [294, 119] on div "Feature A Lasting Impact Scarlett looked on with pride as she observed a fellow…" at bounding box center [625, 333] width 1216 height 431
click at [270, 92] on button at bounding box center [273, 87] width 49 height 34
select select "ea8338c2-a6a3-418e-a305-2b963b54a290"
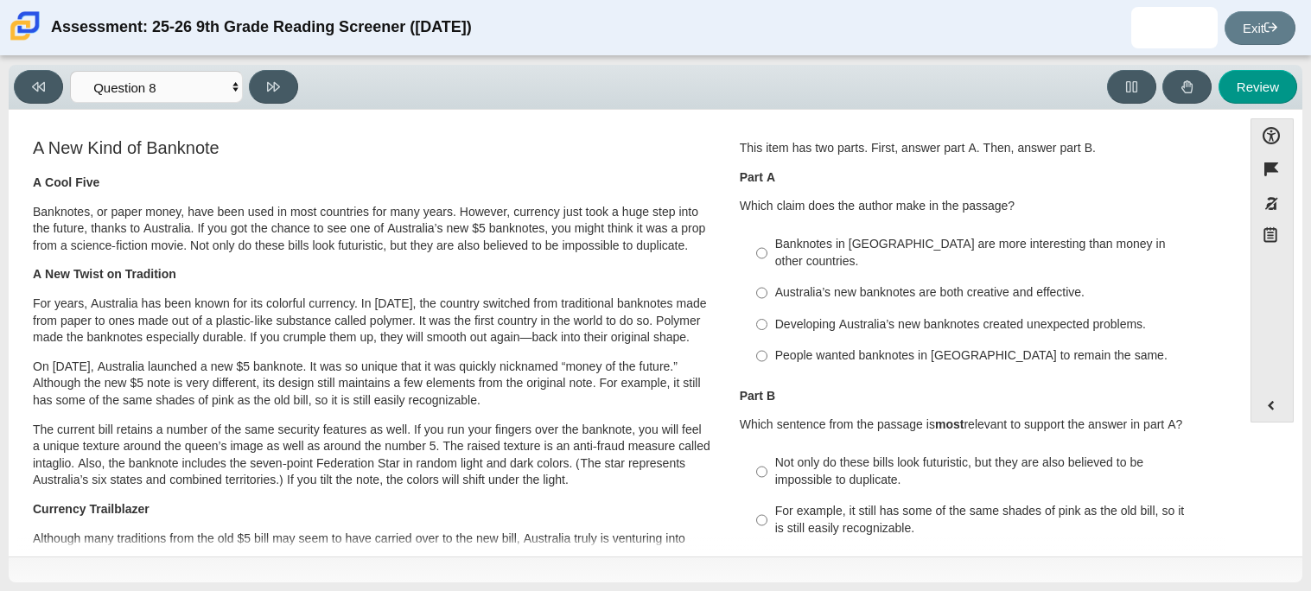
click at [795, 237] on div "Banknotes in Australia are more interesting than money in other countries." at bounding box center [993, 253] width 436 height 34
click at [767, 237] on input "Banknotes in Australia are more interesting than money in other countries. Bank…" at bounding box center [761, 253] width 11 height 48
radio input "true"
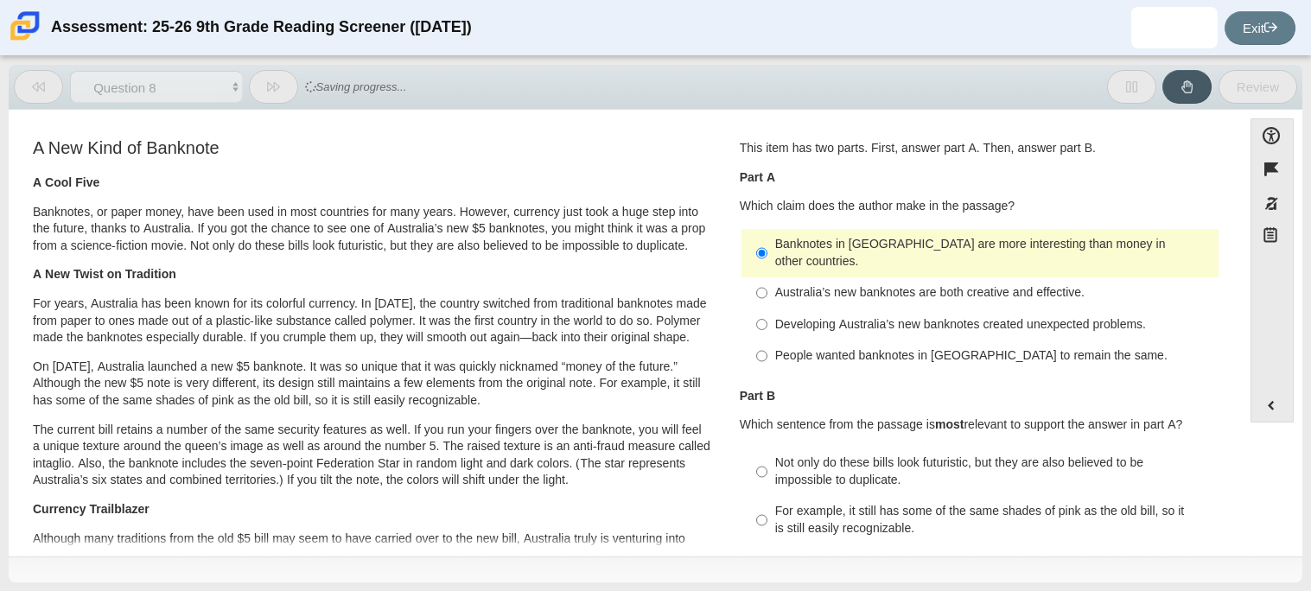
click at [796, 455] on div "Not only do these bills look futuristic, but they are also believed to be impos…" at bounding box center [993, 472] width 436 height 34
click at [767, 448] on input "Not only do these bills look futuristic, but they are also believed to be impos…" at bounding box center [761, 472] width 11 height 48
radio input "true"
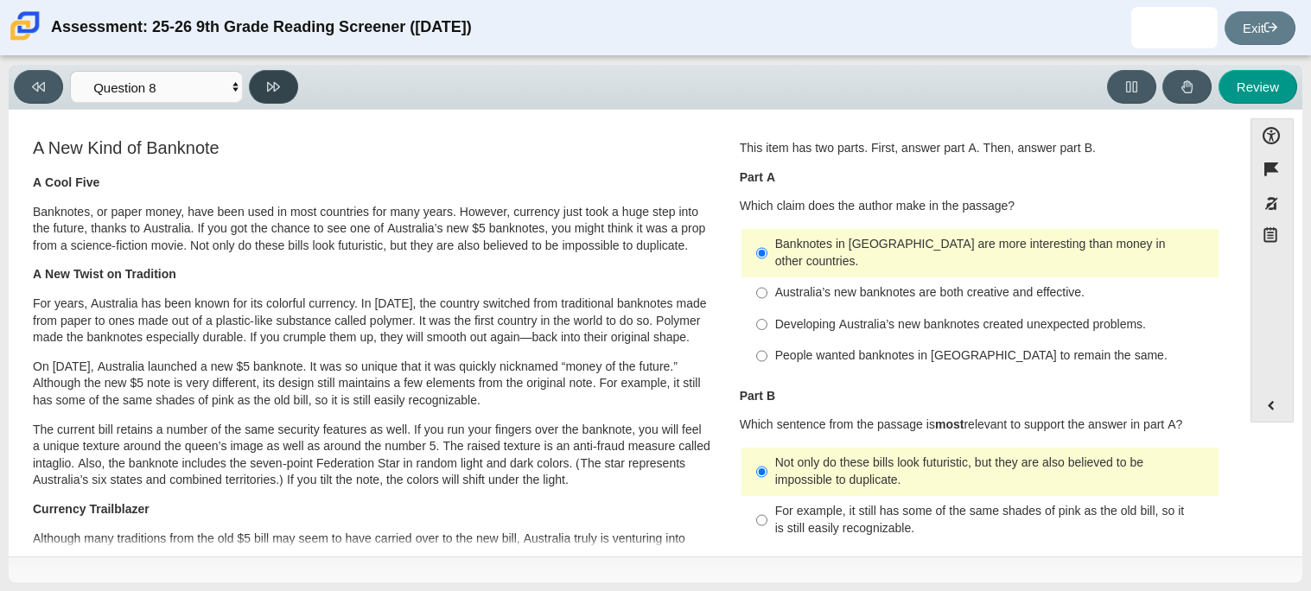
click at [279, 80] on icon at bounding box center [273, 86] width 13 height 13
select select "89f058d6-b15c-4ef5-a4b3-fdaffb8868b6"
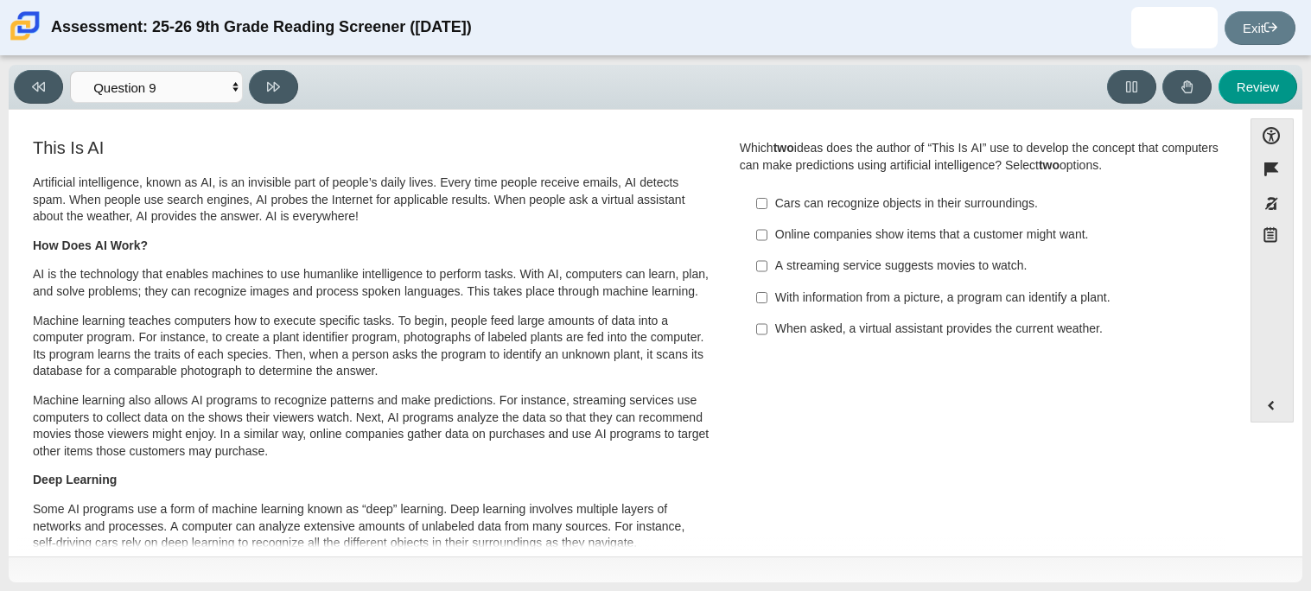
click at [918, 281] on label "A streaming service suggests movies to watch. A streaming service suggests movi…" at bounding box center [981, 266] width 474 height 31
click at [767, 281] on input "A streaming service suggests movies to watch. A streaming service suggests movi…" at bounding box center [761, 266] width 11 height 31
checkbox input "true"
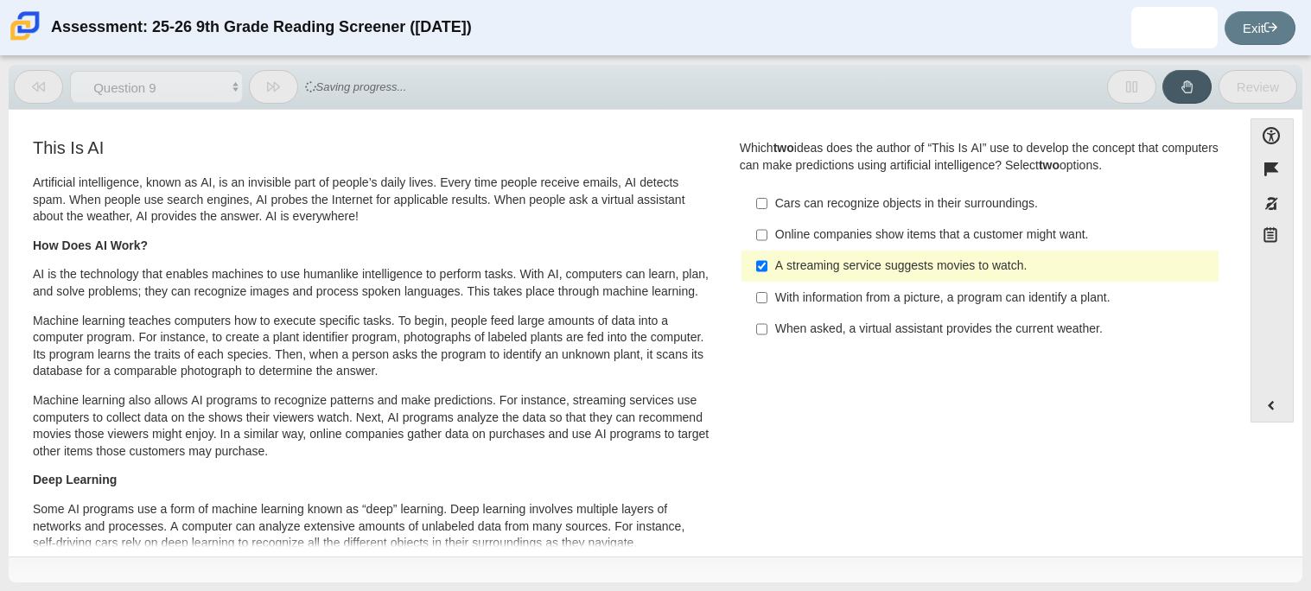
click at [262, 89] on button at bounding box center [273, 87] width 49 height 34
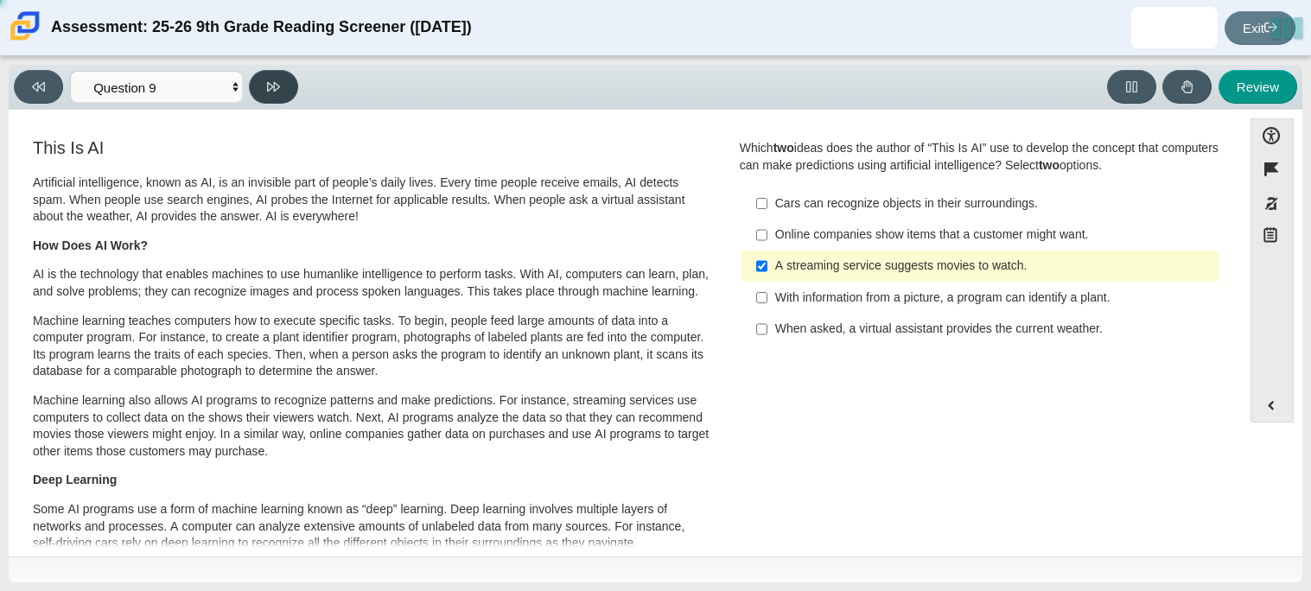
select select "cdf3c14e-a918-44d1-9b63-3db0fa81641e"
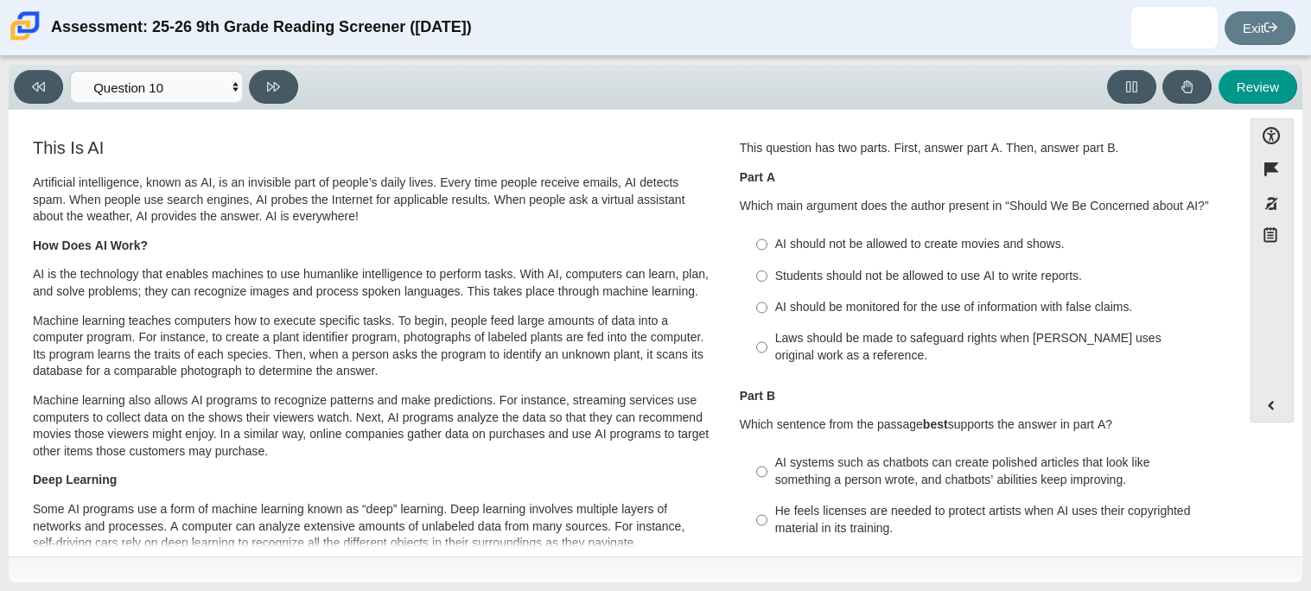
click at [799, 258] on label "AI should not be allowed to create movies and shows. AI should not be allowed t…" at bounding box center [981, 244] width 474 height 31
click at [767, 258] on input "AI should not be allowed to create movies and shows. AI should not be allowed t…" at bounding box center [761, 244] width 11 height 31
radio input "true"
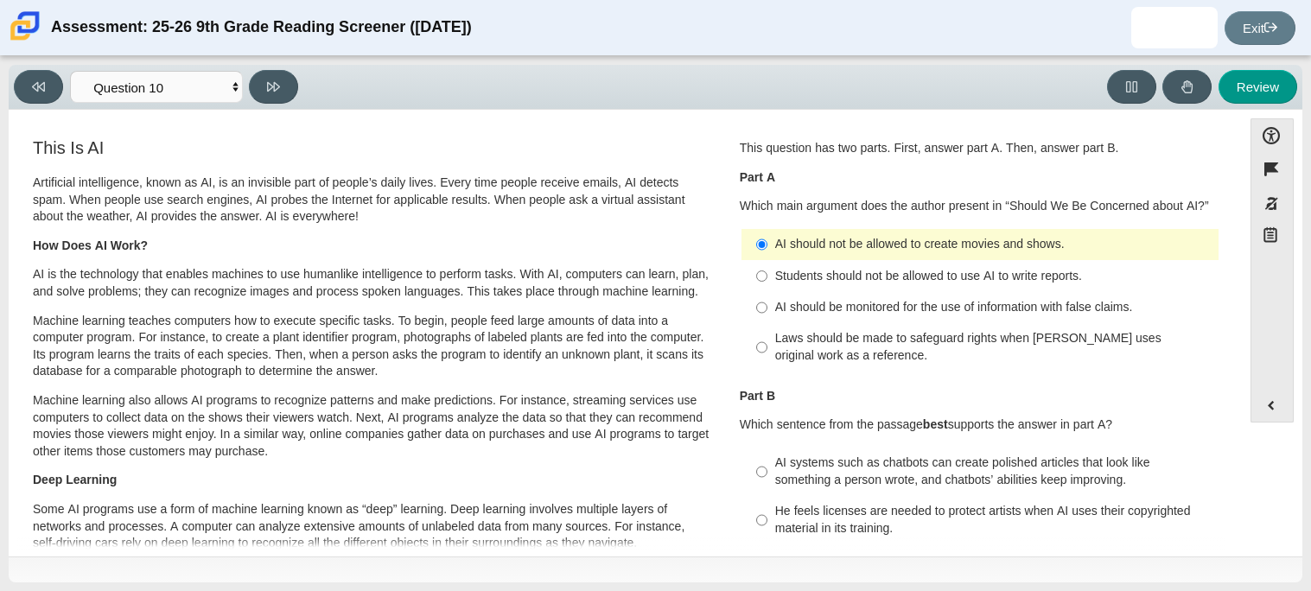
click at [811, 481] on div "AI systems such as chatbots can create polished articles that look like somethi…" at bounding box center [993, 472] width 436 height 34
click at [767, 481] on input "AI systems such as chatbots can create polished articles that look like somethi…" at bounding box center [761, 472] width 11 height 48
radio input "true"
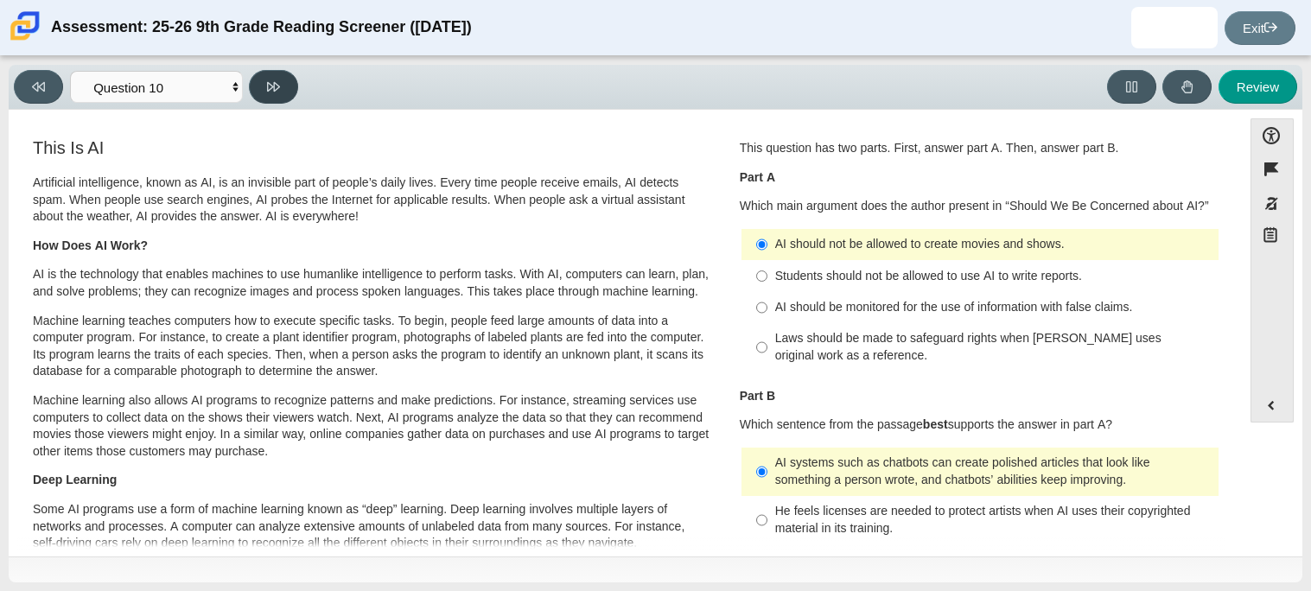
click at [290, 76] on button at bounding box center [273, 87] width 49 height 34
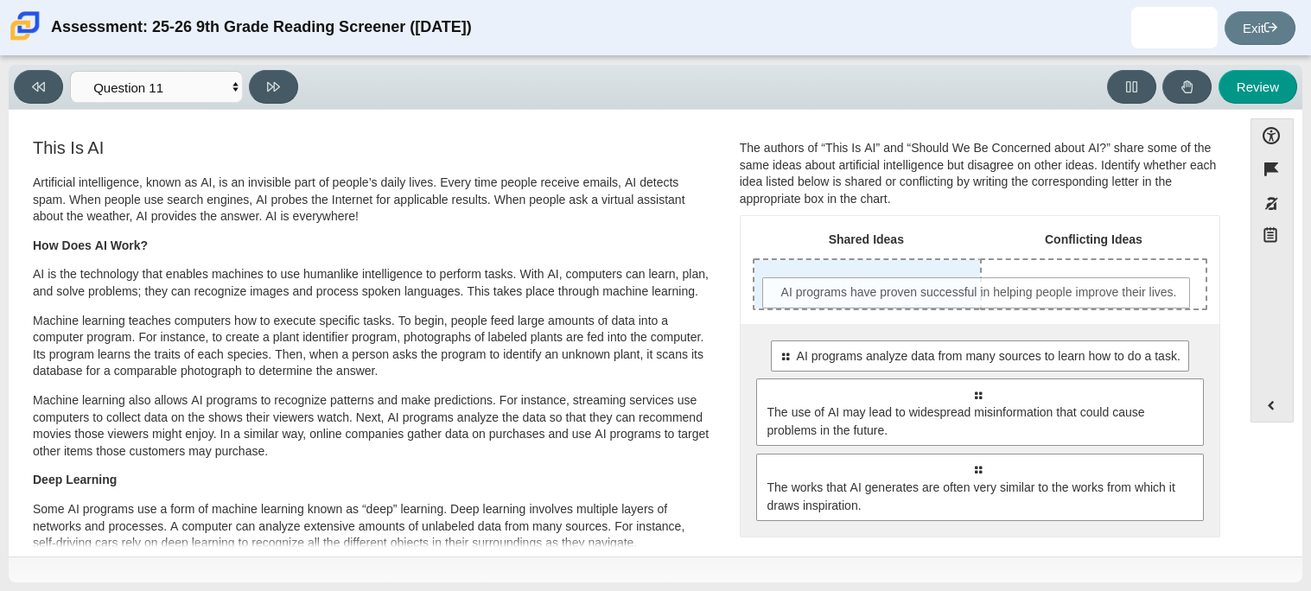
drag, startPoint x: 805, startPoint y: 359, endPoint x: 808, endPoint y: 298, distance: 61.4
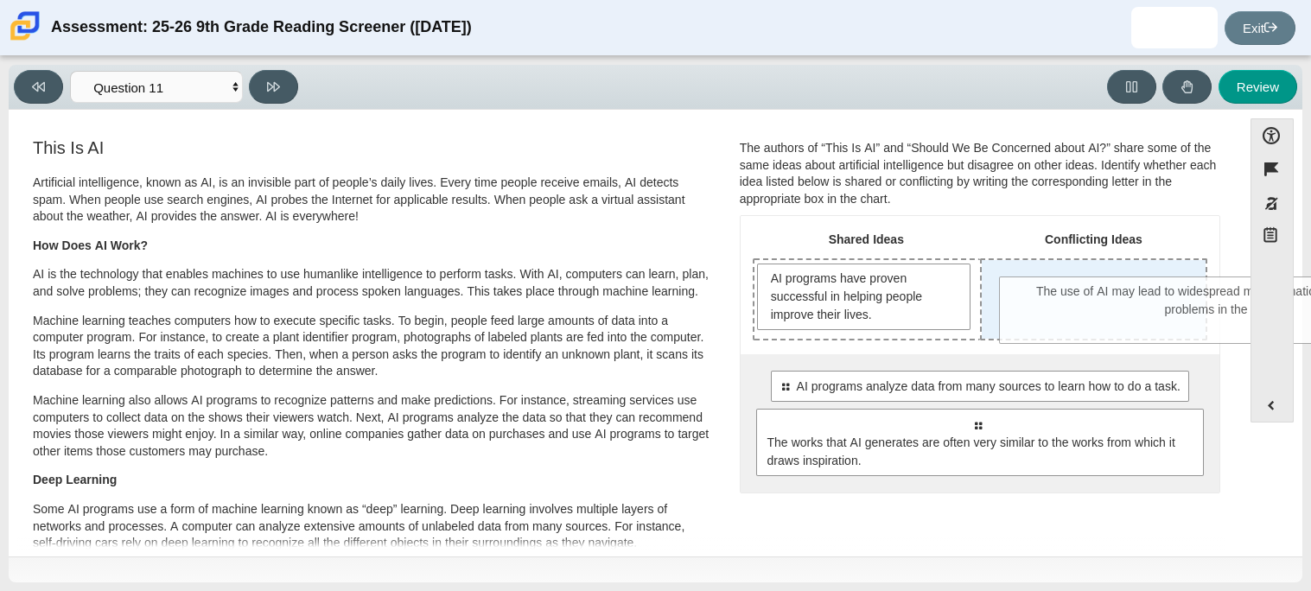
drag, startPoint x: 855, startPoint y: 429, endPoint x: 1103, endPoint y: 296, distance: 281.0
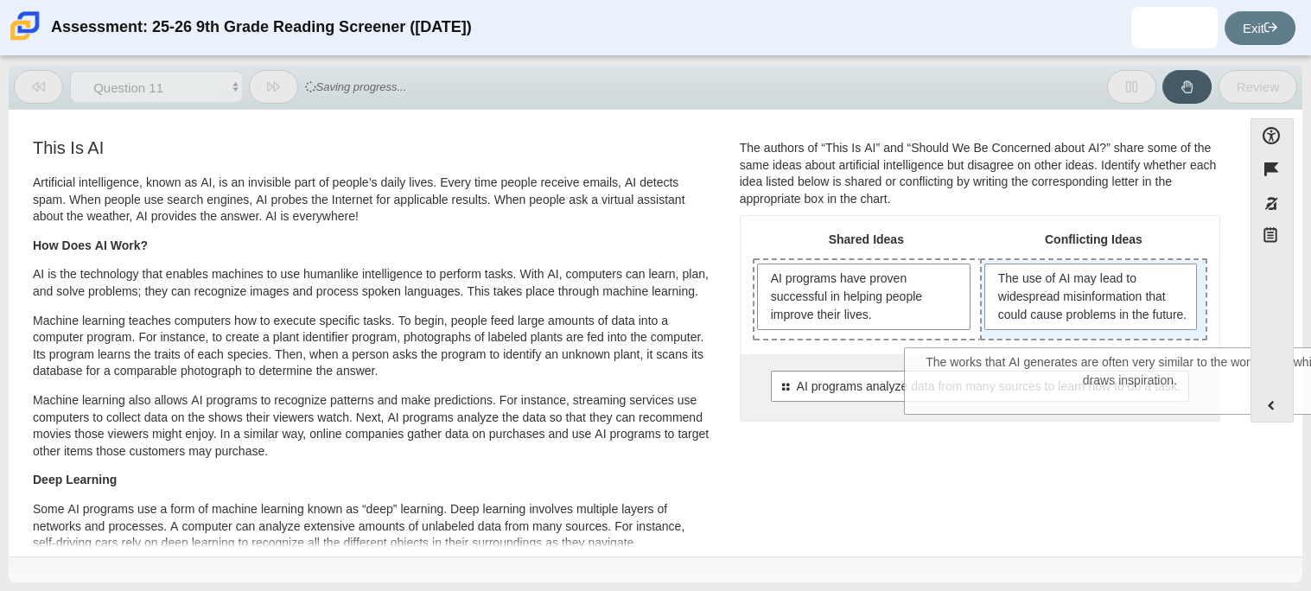
drag, startPoint x: 999, startPoint y: 428, endPoint x: 1152, endPoint y: 349, distance: 172.0
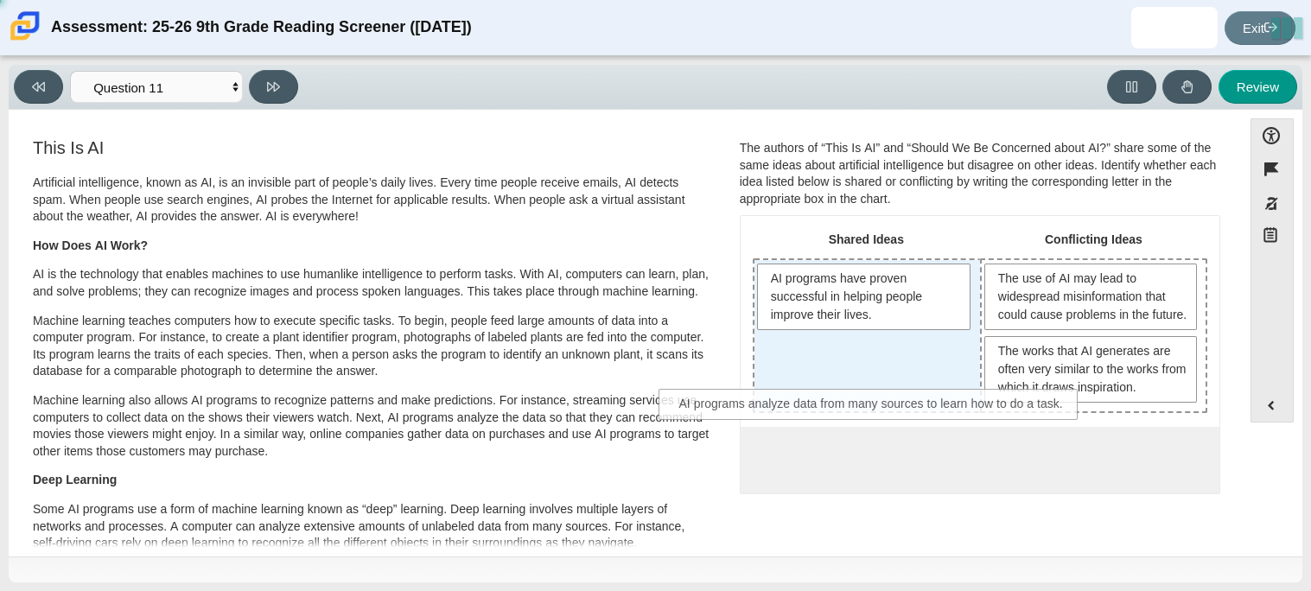
drag, startPoint x: 1033, startPoint y: 469, endPoint x: 928, endPoint y: 397, distance: 126.8
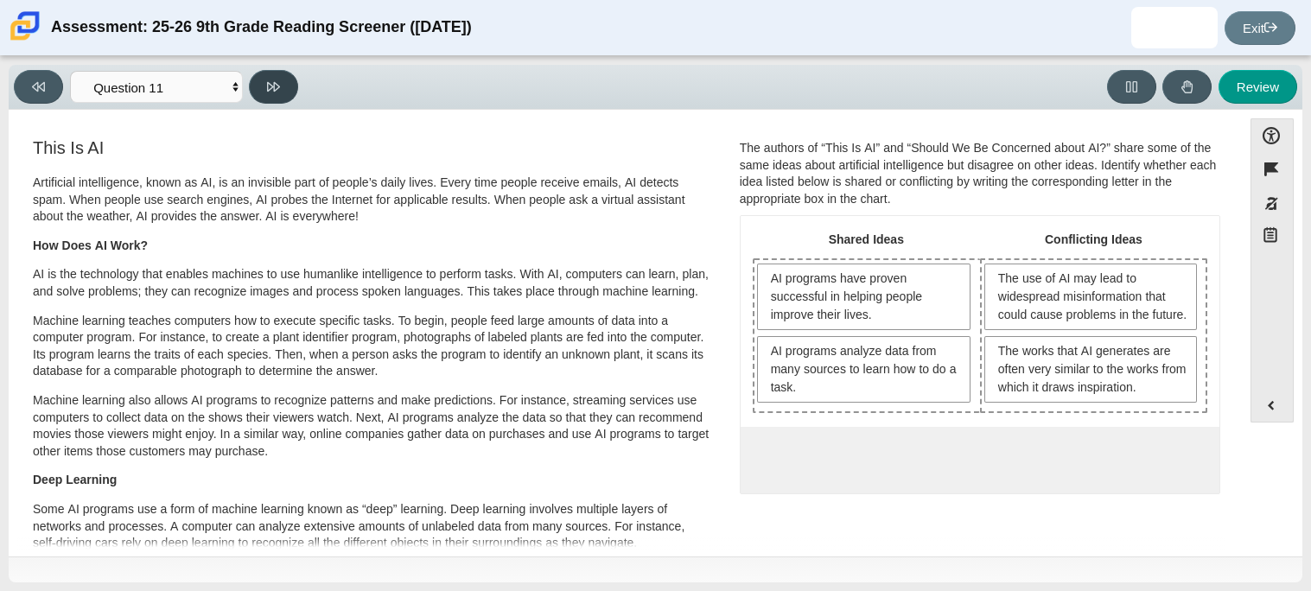
click at [268, 74] on button at bounding box center [273, 87] width 49 height 34
select select "c3effed4-44ce-4a19-bd96-1787f34e9b4c"
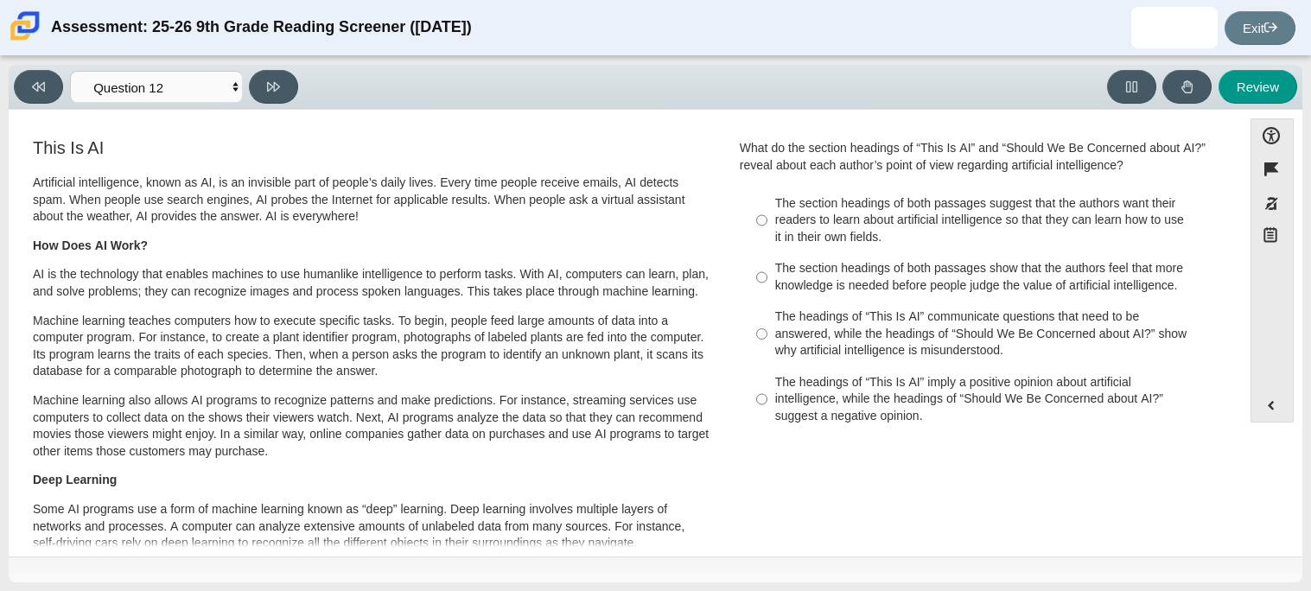
click at [874, 264] on div "The section headings of both passages show that the authors feel that more know…" at bounding box center [993, 277] width 436 height 34
click at [767, 264] on input "The section headings of both passages show that the authors feel that more know…" at bounding box center [761, 277] width 11 height 48
radio input "true"
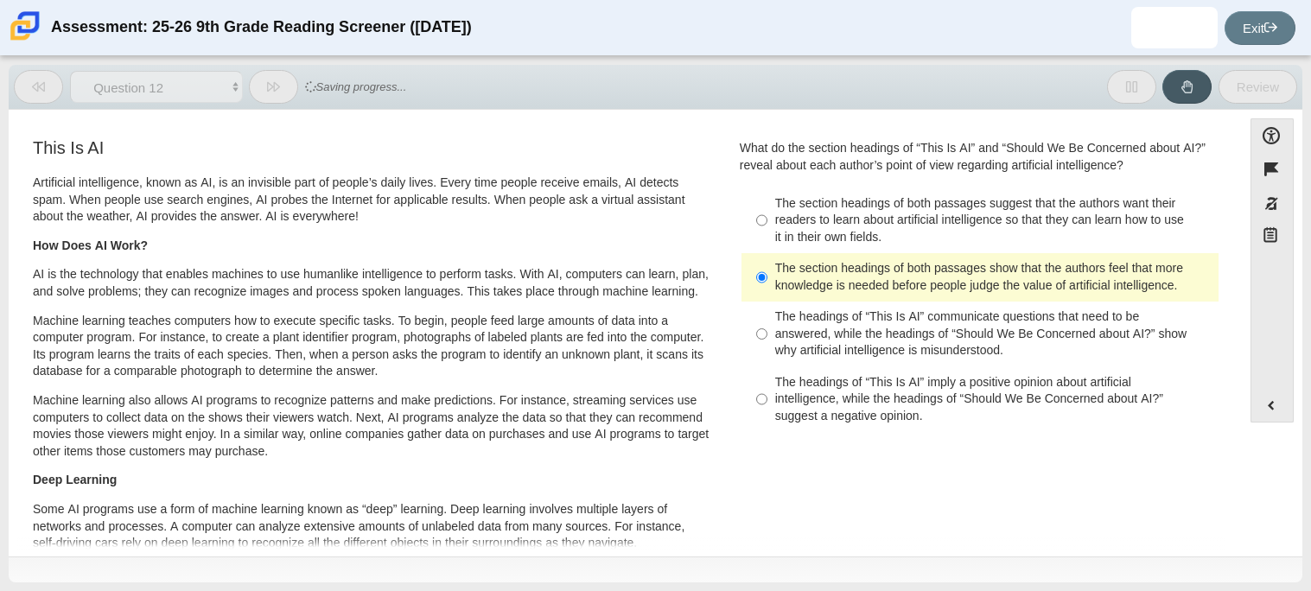
click at [877, 340] on div "The headings of “This Is AI” communicate questions that need to be answered, wh…" at bounding box center [993, 333] width 436 height 51
click at [767, 340] on input "The headings of “This Is AI” communicate questions that need to be answered, wh…" at bounding box center [761, 335] width 11 height 66
radio input "true"
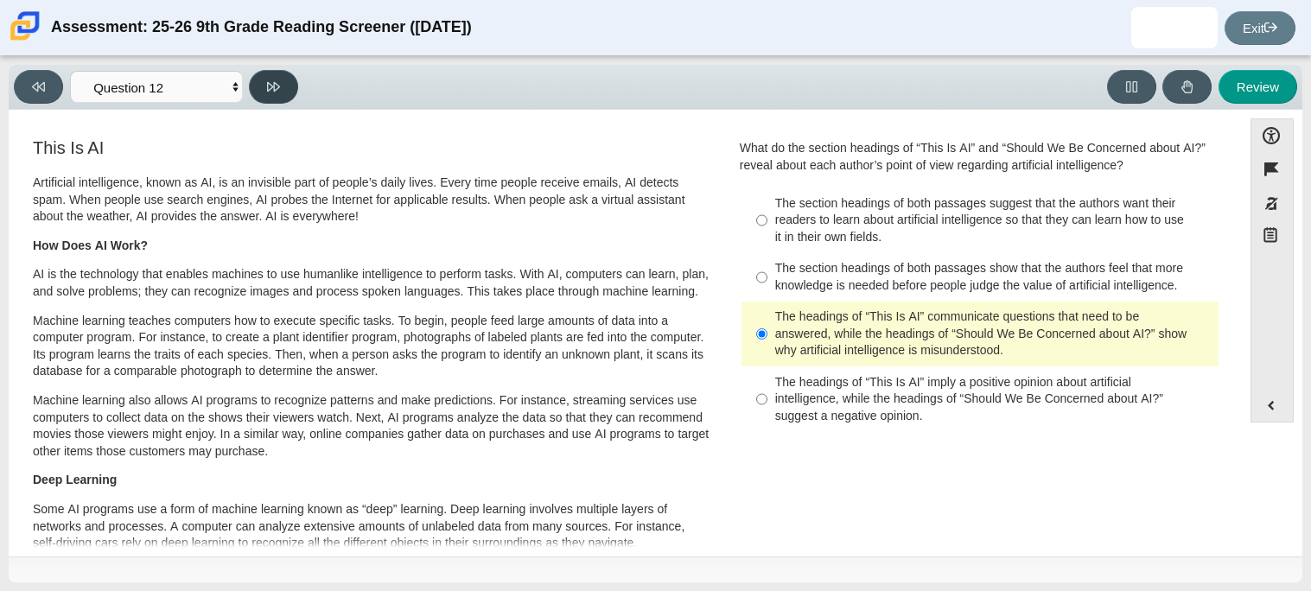
click at [276, 82] on icon at bounding box center [273, 87] width 13 height 10
select select "review"
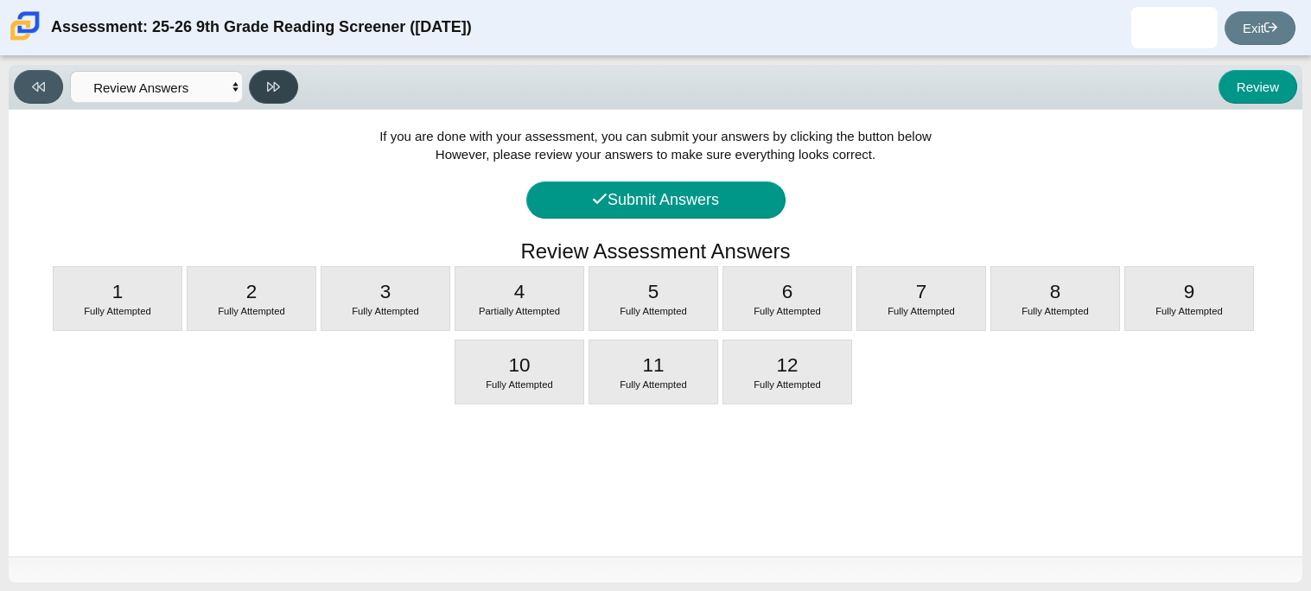
click at [276, 82] on icon at bounding box center [273, 87] width 13 height 10
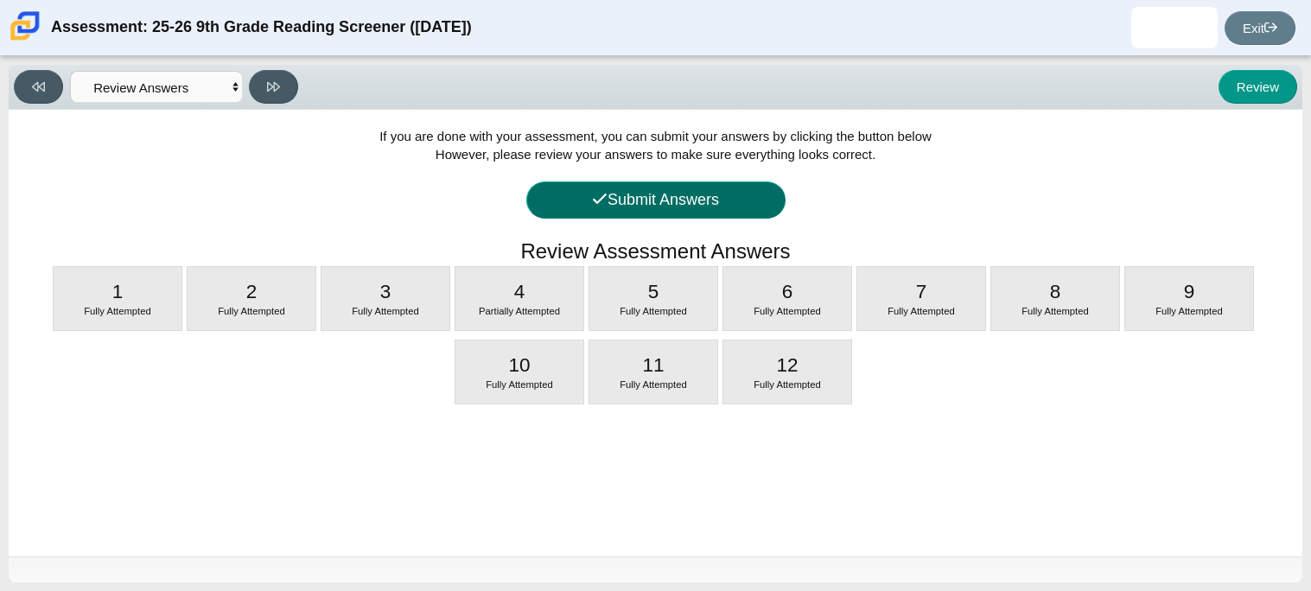
click at [652, 188] on button "Submit Answers" at bounding box center [655, 199] width 259 height 37
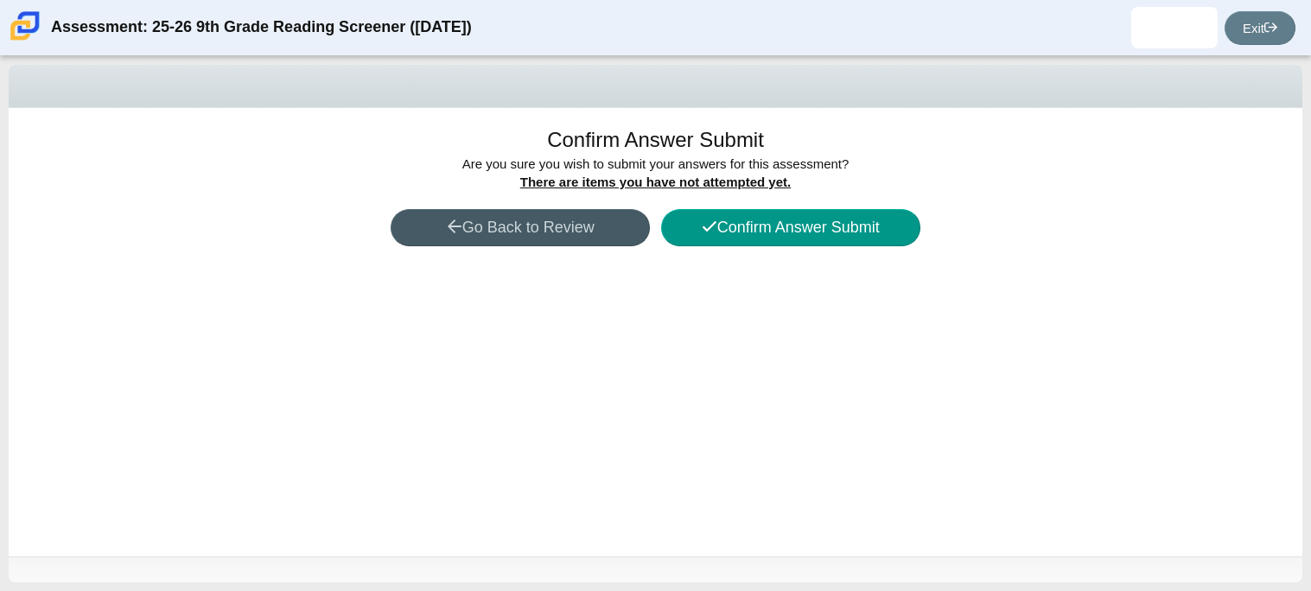
click at [766, 248] on div "Confirm Answer Submit Are you sure you with to submit your answers for this ass…" at bounding box center [656, 332] width 1294 height 448
click at [766, 245] on button "Confirm Answer Submit" at bounding box center [790, 227] width 259 height 37
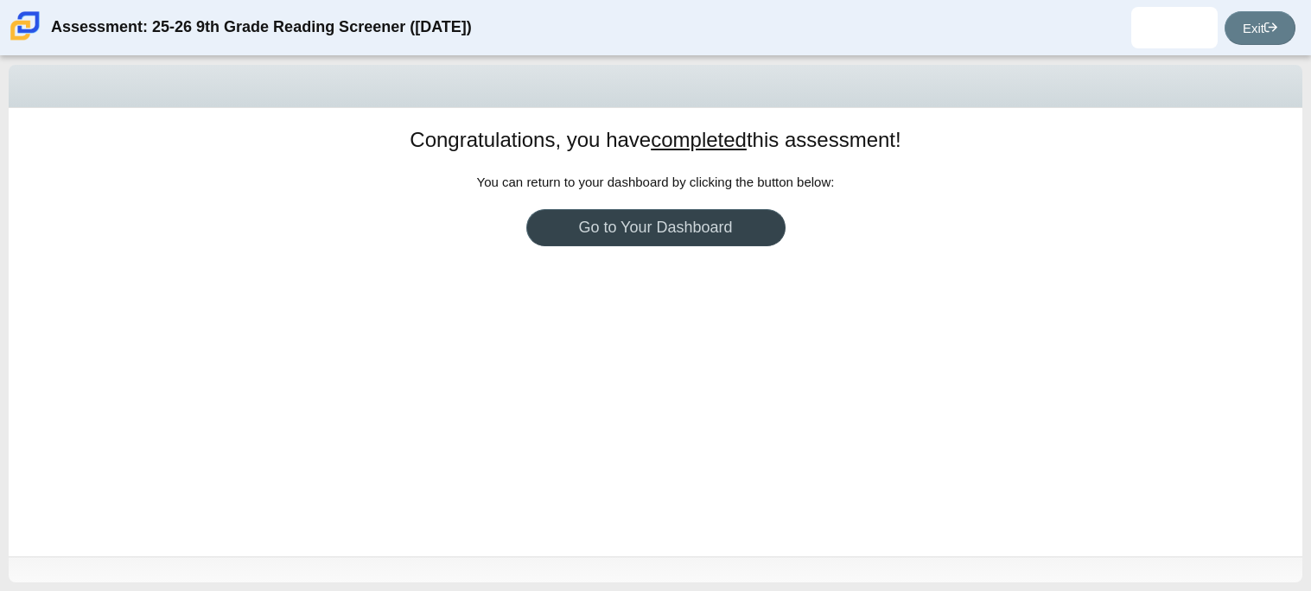
click at [600, 226] on link "Go to Your Dashboard" at bounding box center [655, 227] width 259 height 37
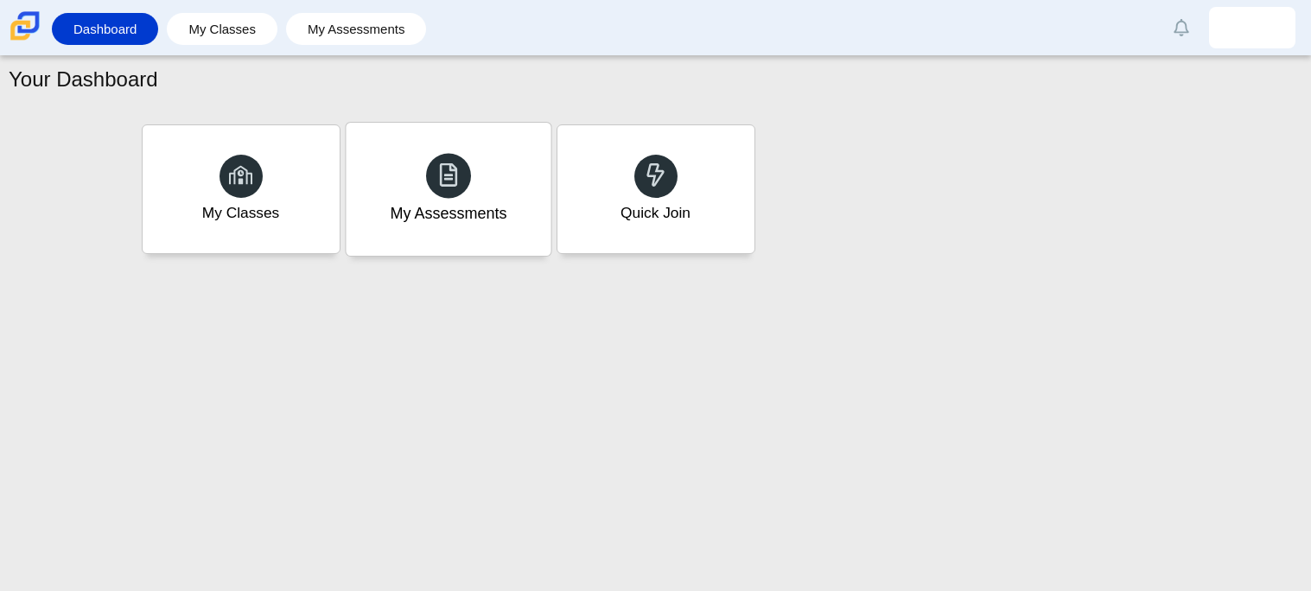
click at [417, 192] on div "My Assessments" at bounding box center [448, 189] width 205 height 133
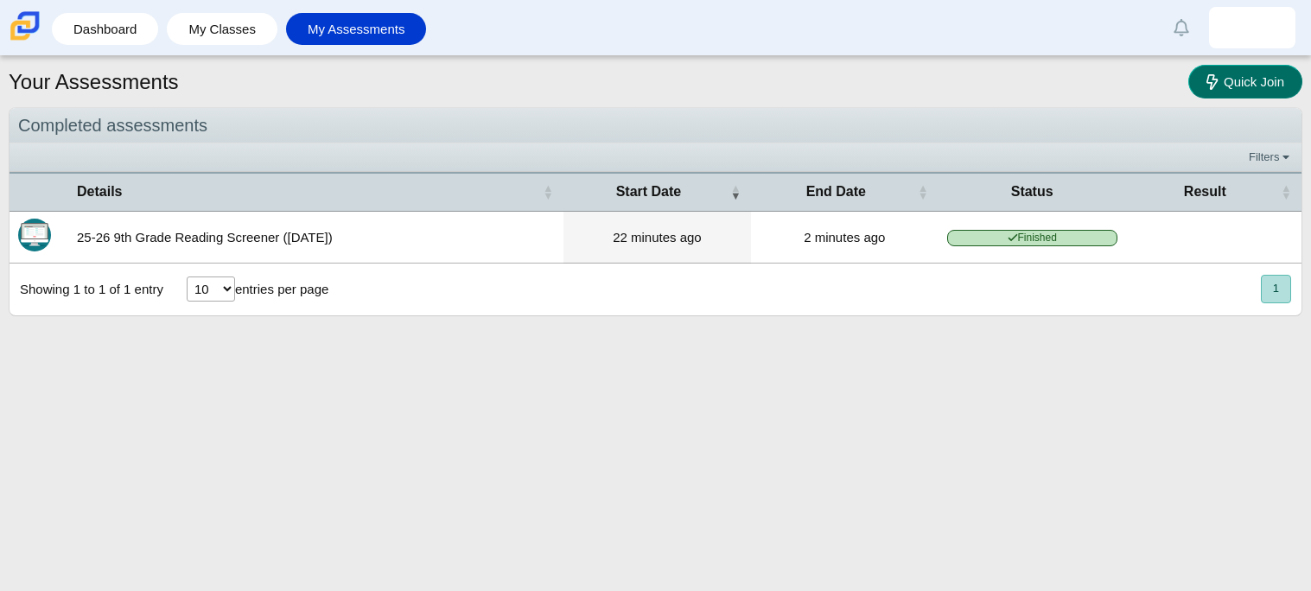
click at [1252, 88] on link "Quick Join" at bounding box center [1245, 82] width 114 height 34
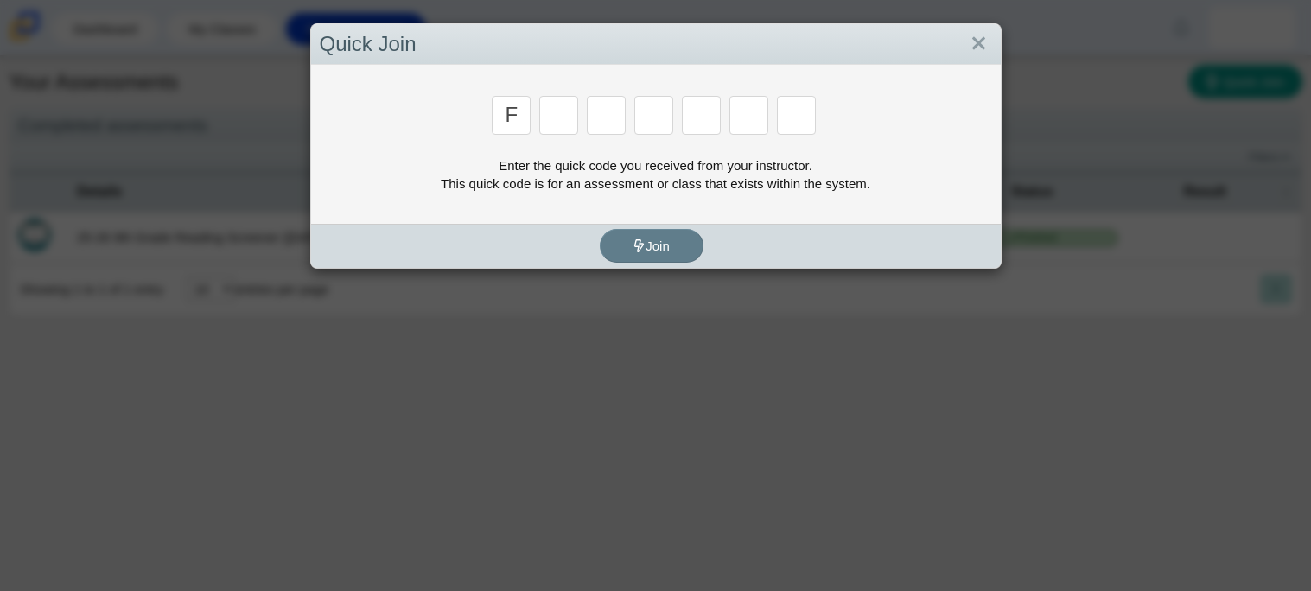
type input "f"
click at [629, 118] on div "f" at bounding box center [656, 117] width 672 height 42
click at [576, 111] on input "Enter Access Code Digit 2" at bounding box center [558, 115] width 39 height 39
type input "7"
type input "m"
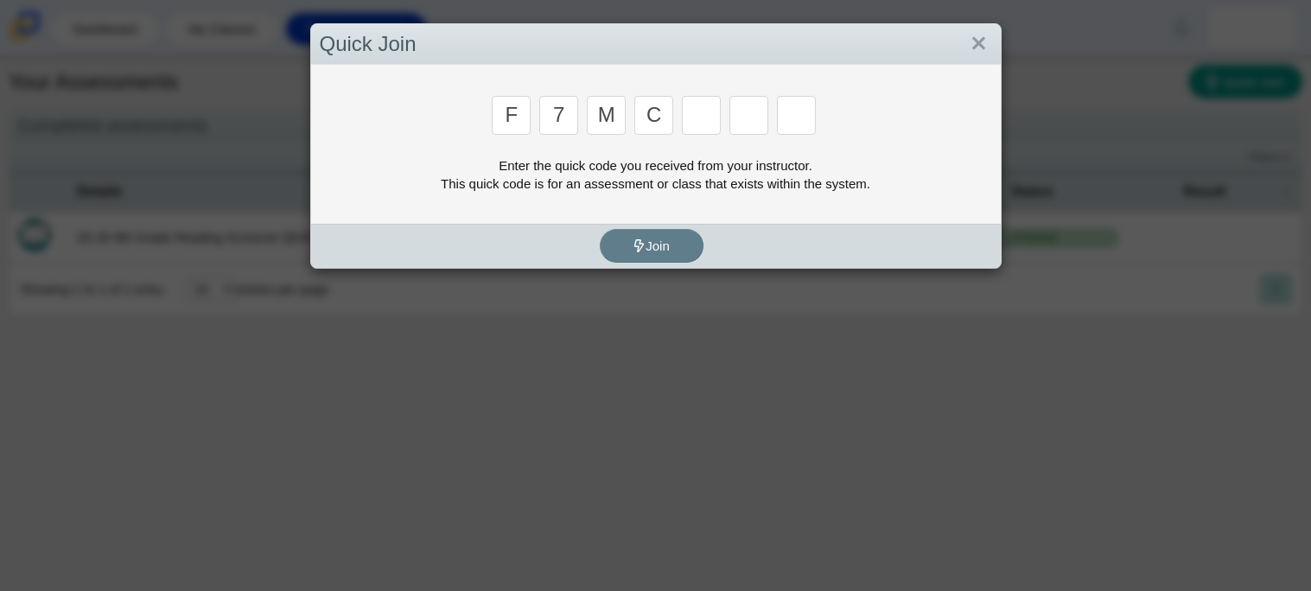
type input "c"
type input "h"
type input "w"
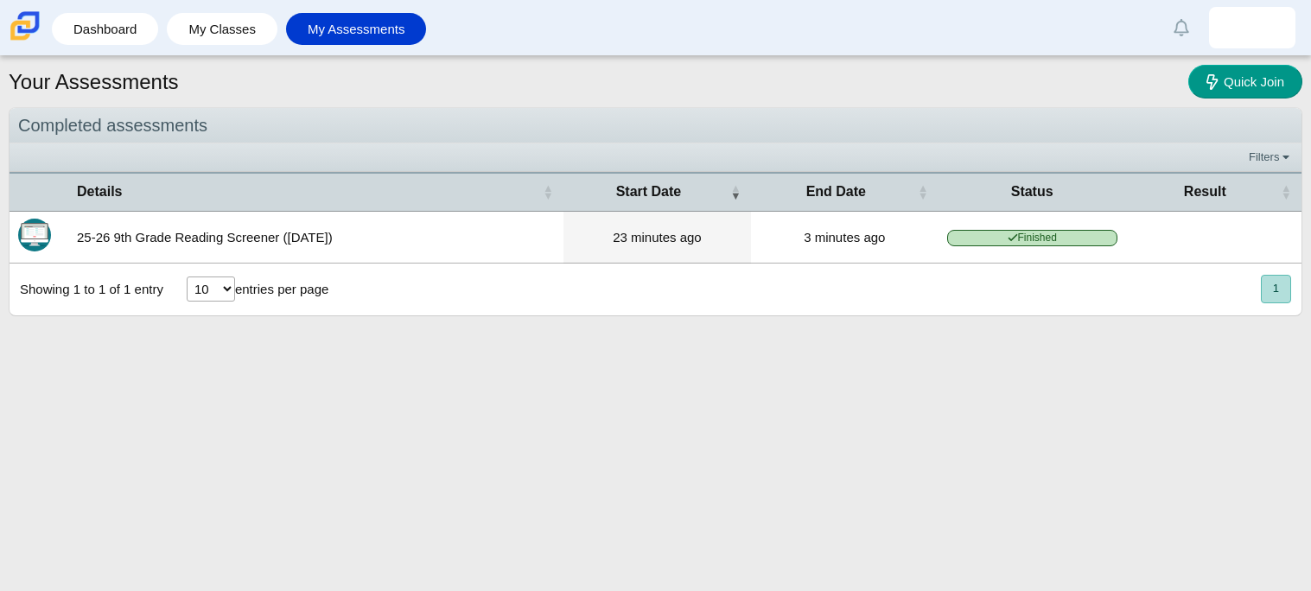
type input "k"
